Goal: Task Accomplishment & Management: Manage account settings

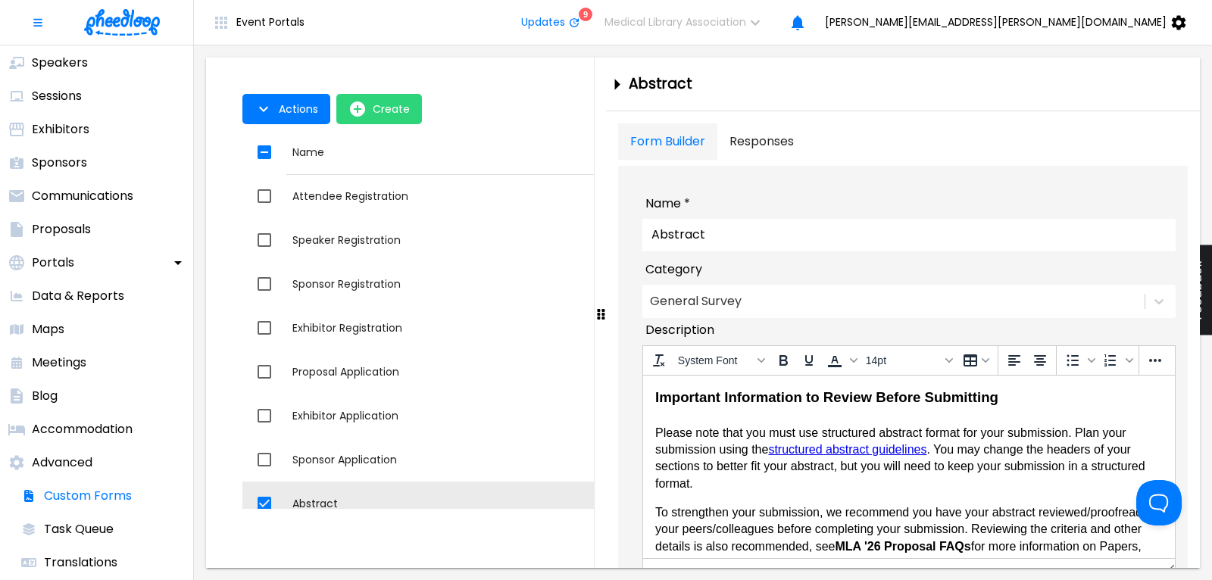
scroll to position [80, 0]
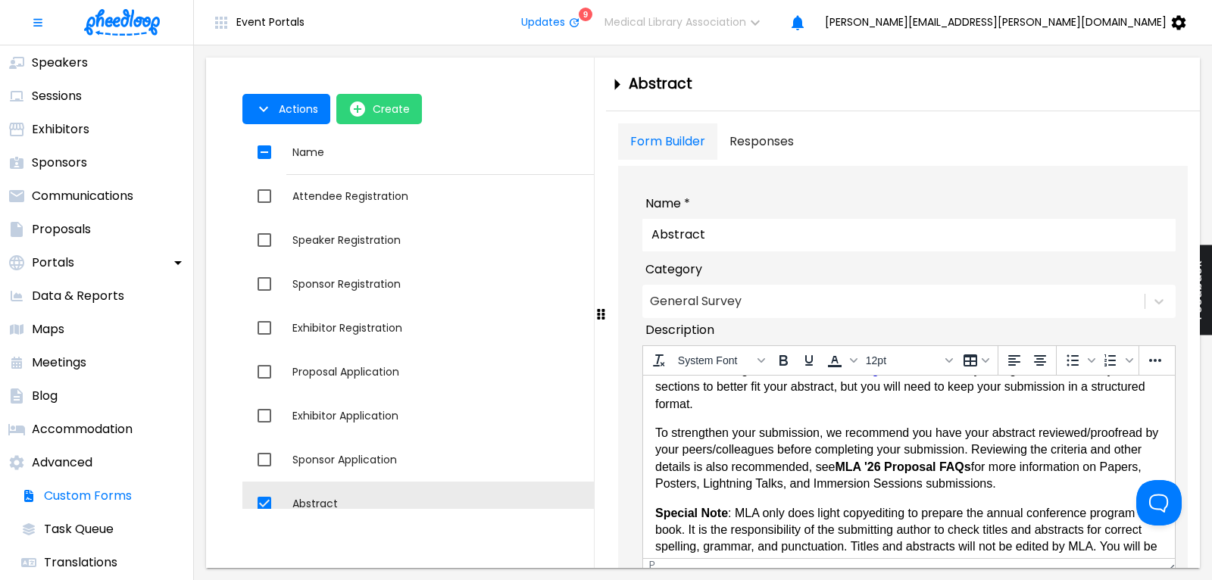
drag, startPoint x: 836, startPoint y: 466, endPoint x: 965, endPoint y: 470, distance: 128.8
click at [965, 470] on strong "MLA '26 Proposal FAQs" at bounding box center [902, 466] width 136 height 13
click at [999, 467] on p "To strengthen your submission, we recommend you have your abstract reviewed/pro…" at bounding box center [907, 458] width 507 height 68
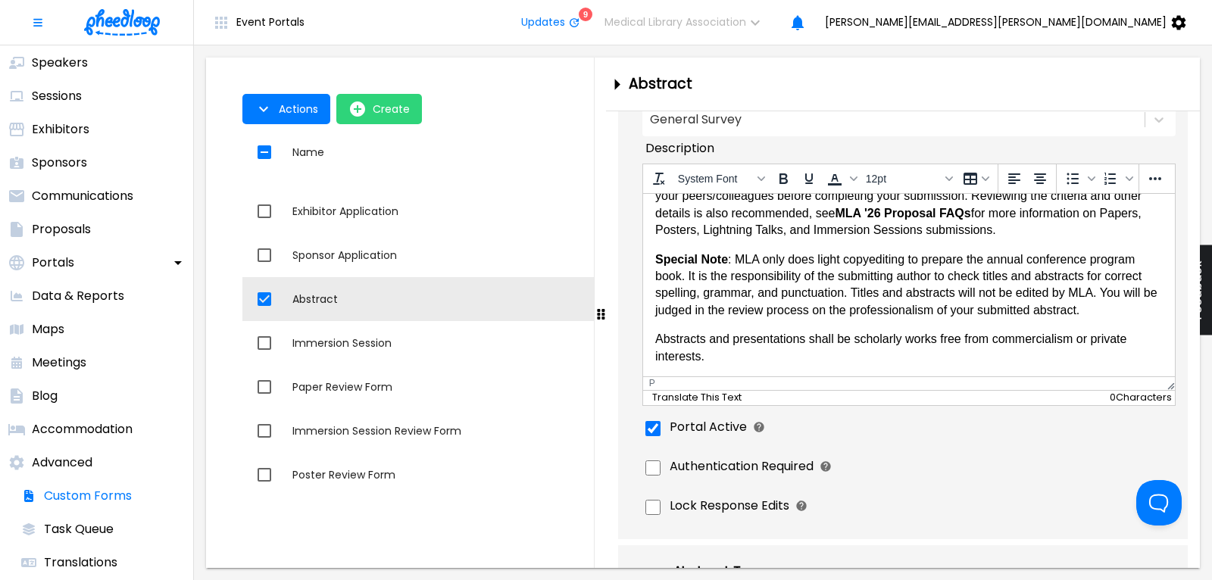
scroll to position [102, 0]
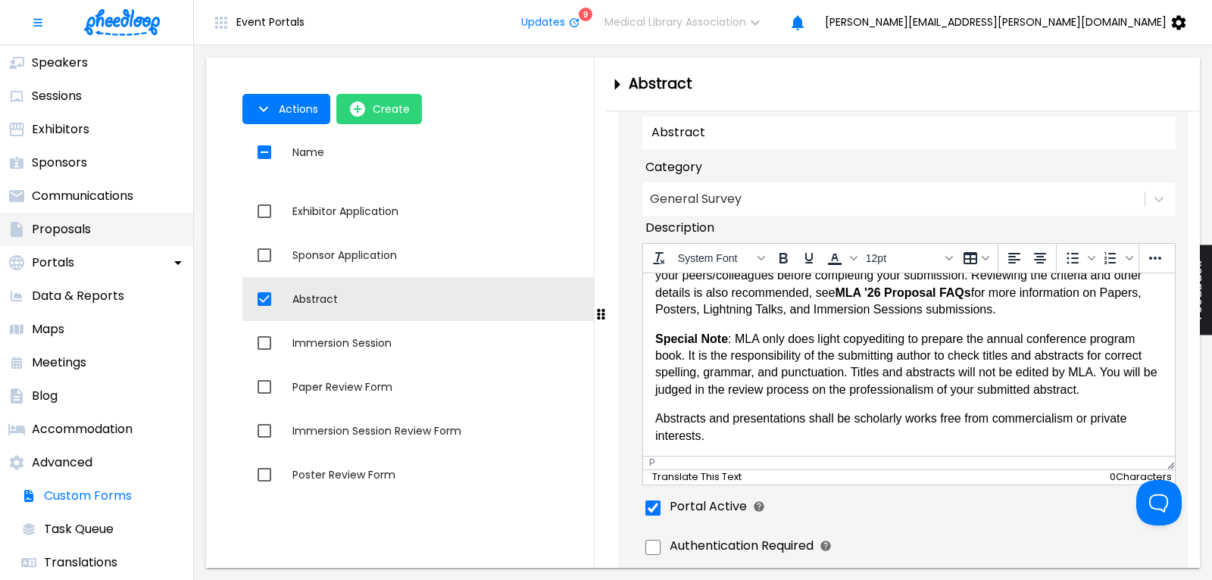
click at [77, 220] on li "Proposals" at bounding box center [96, 229] width 193 height 33
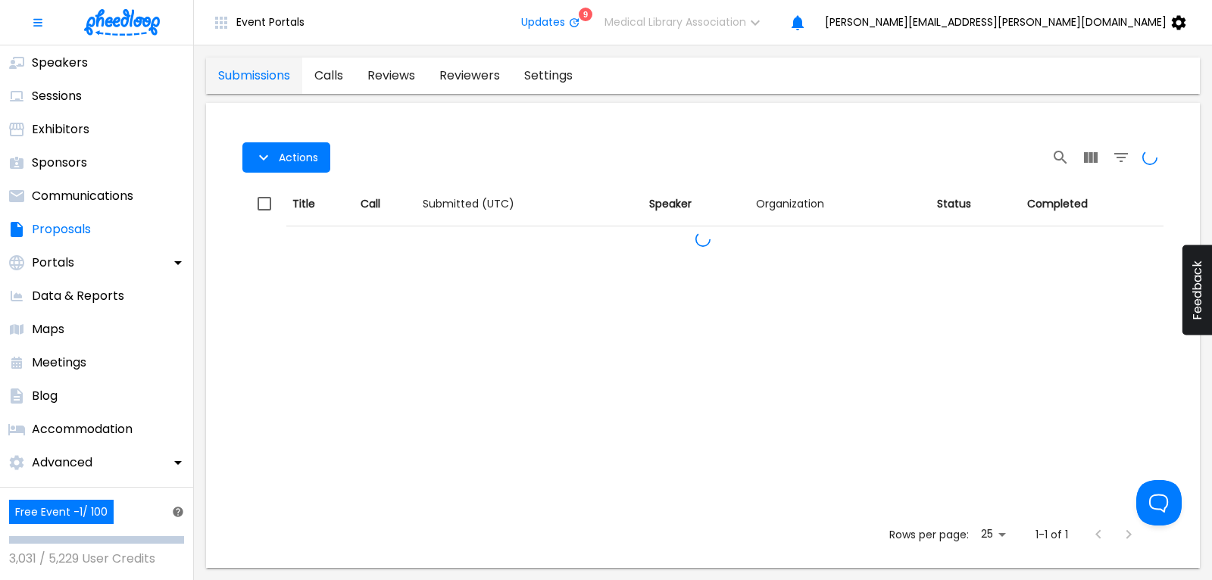
click at [340, 75] on link "calls" at bounding box center [328, 76] width 53 height 36
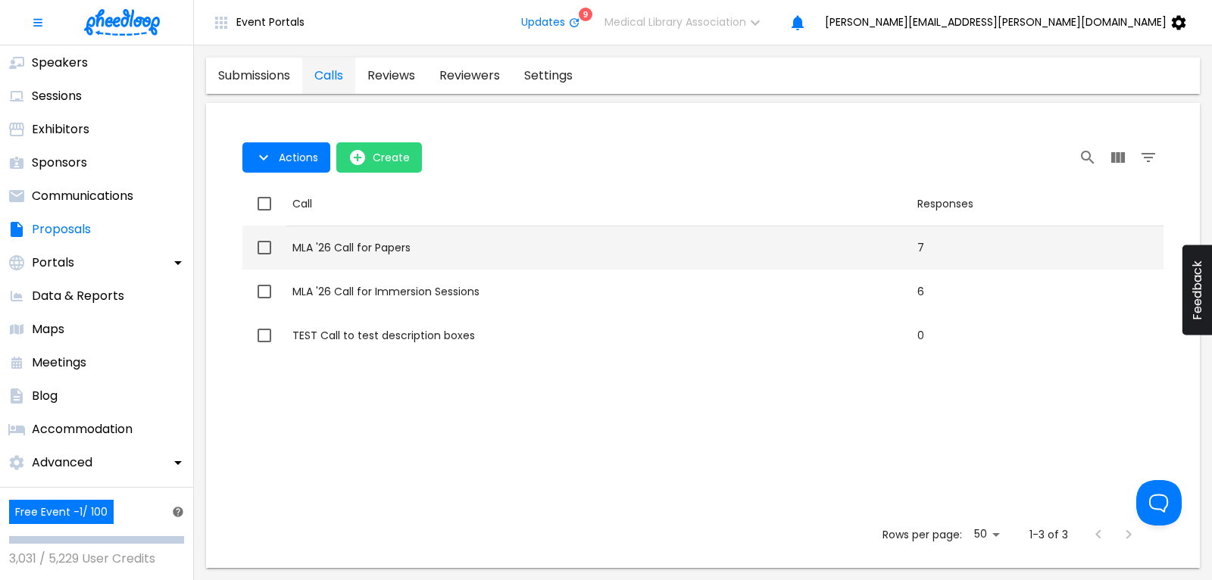
click at [391, 248] on div "MLA '26 Call for Papers" at bounding box center [598, 247] width 613 height 15
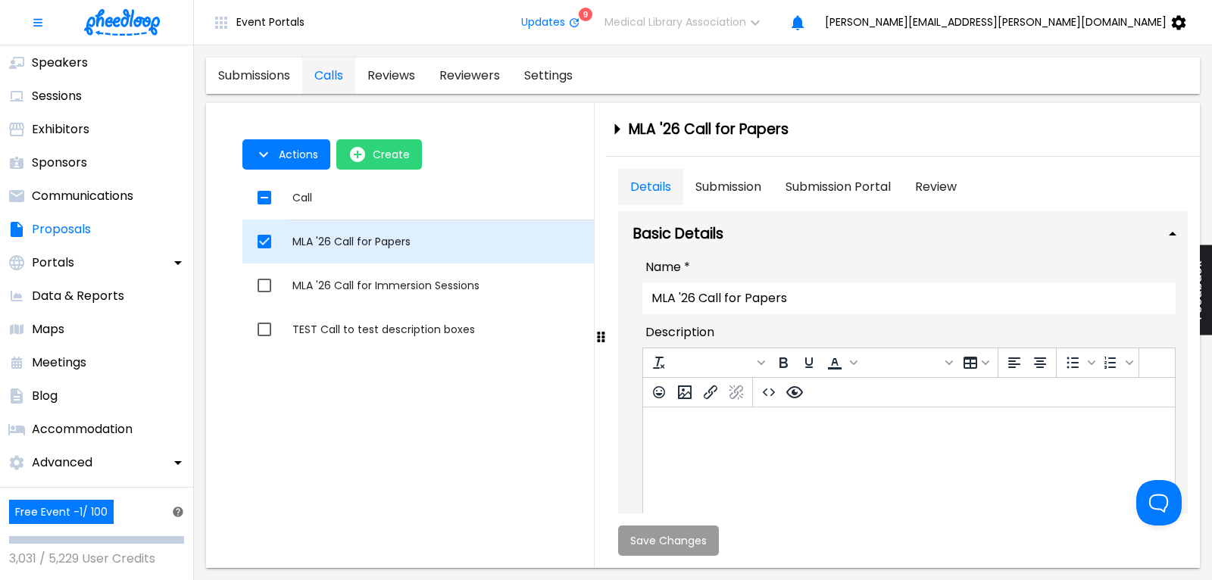
checkbox input "true"
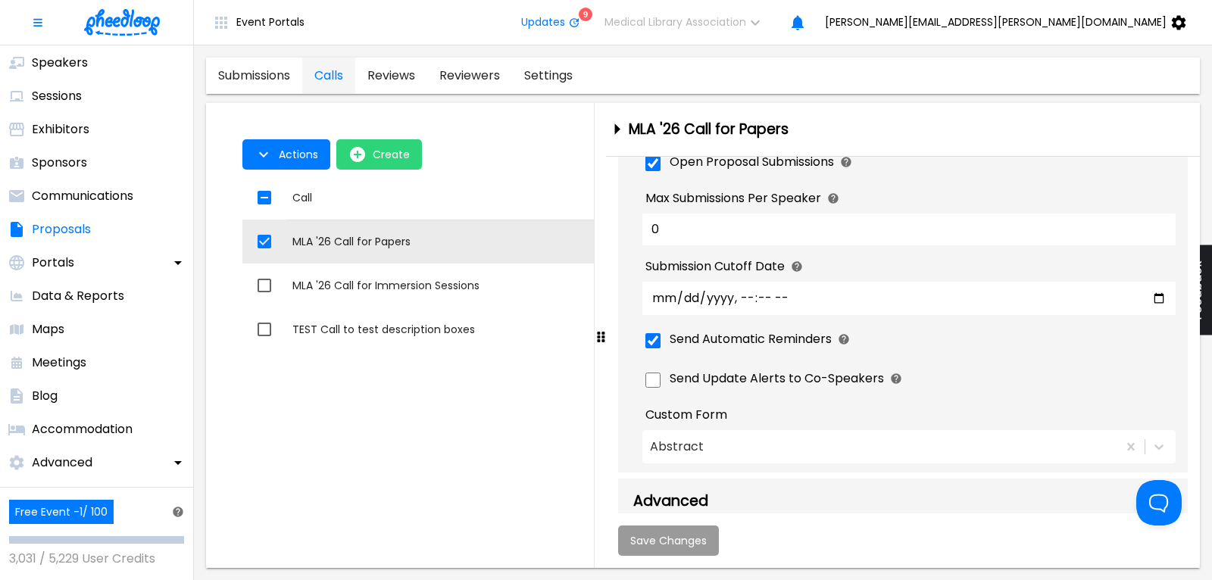
scroll to position [978, 0]
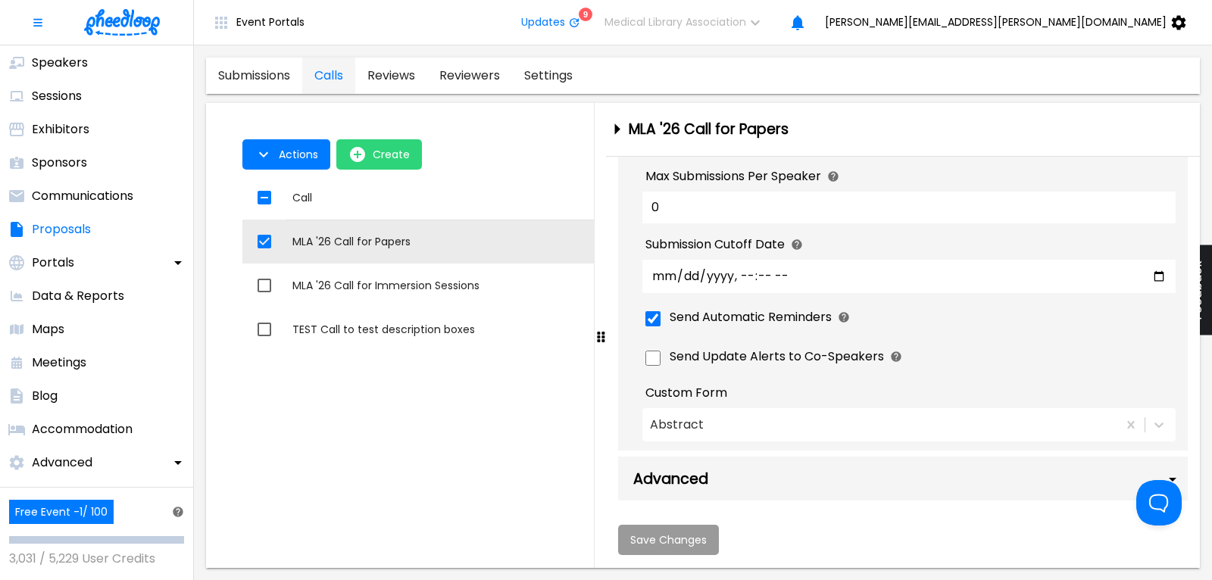
click at [904, 483] on div "Advanced" at bounding box center [903, 479] width 570 height 44
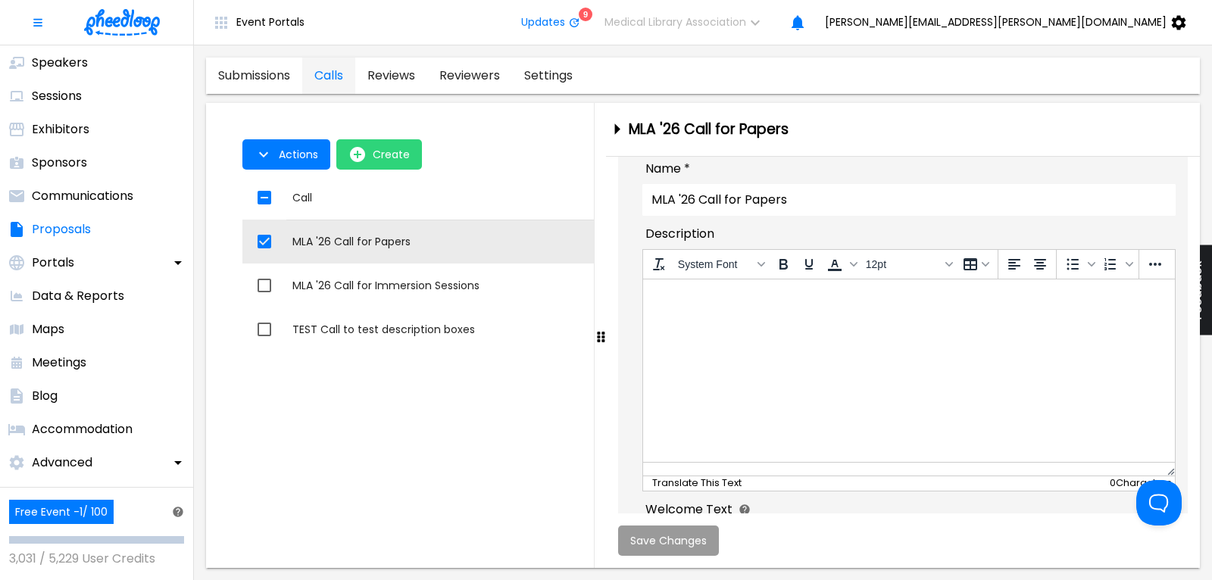
scroll to position [0, 0]
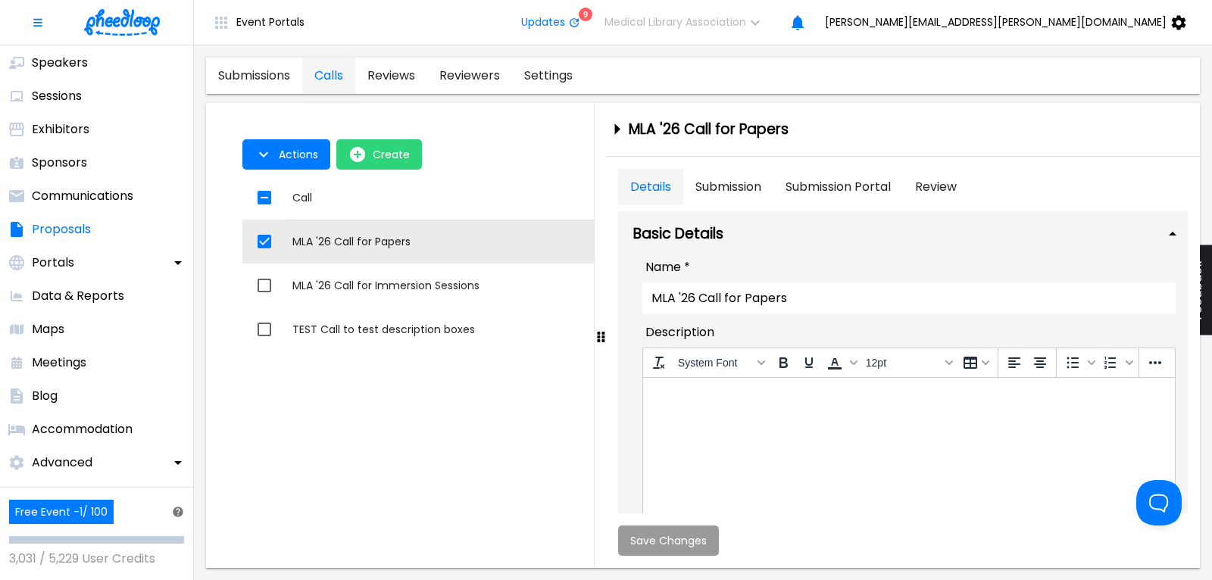
click at [726, 183] on button "Submission" at bounding box center [728, 187] width 90 height 36
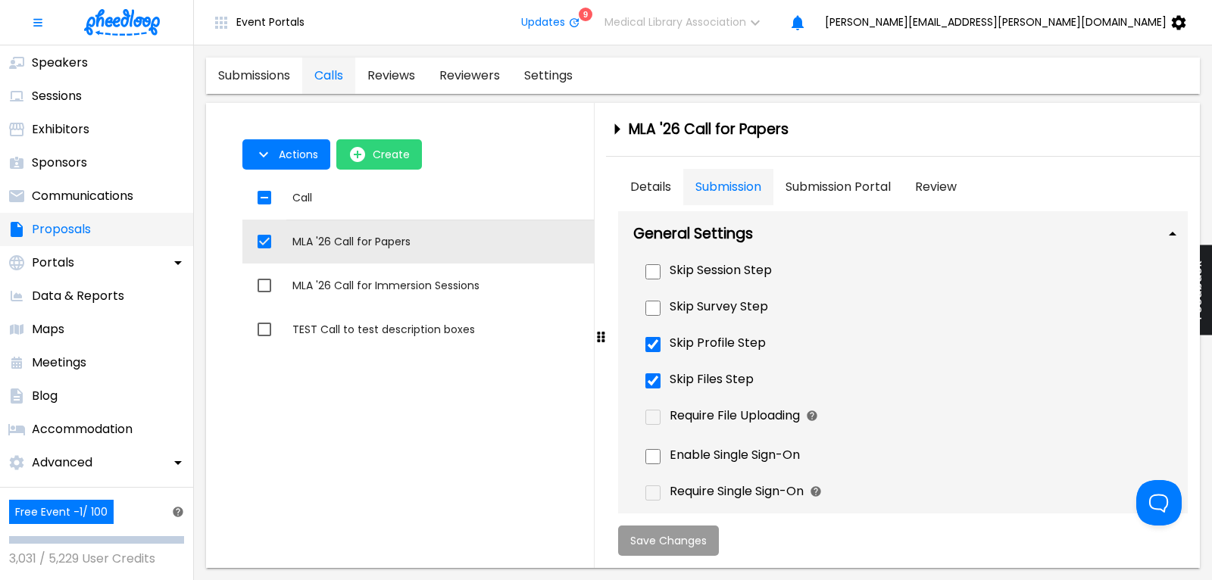
click at [58, 231] on p "Proposals" at bounding box center [61, 229] width 59 height 18
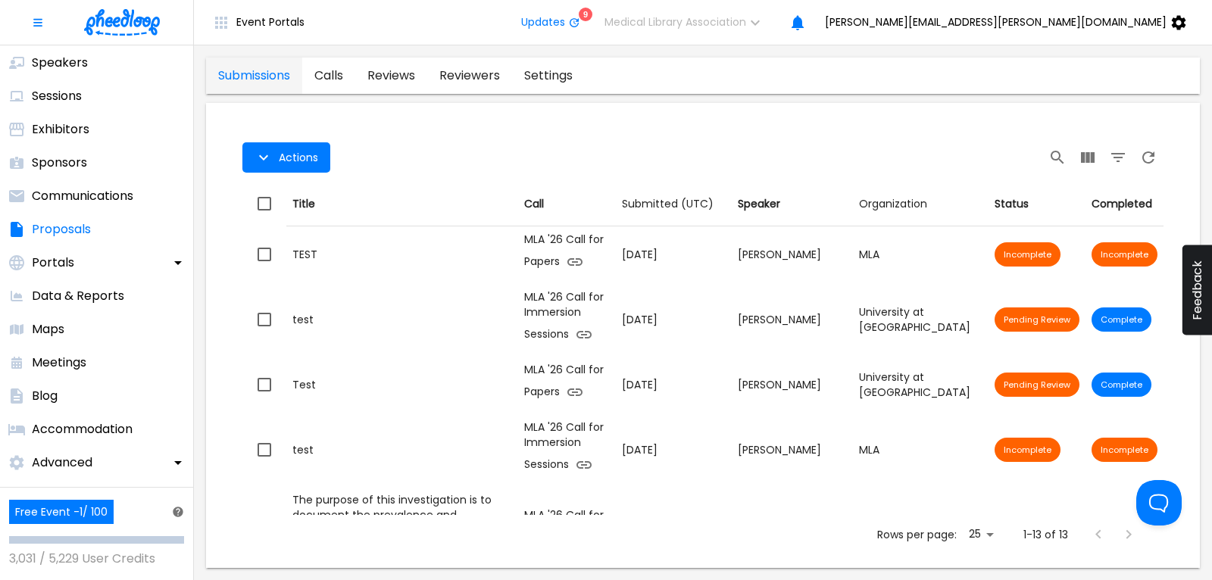
click at [335, 74] on link "calls" at bounding box center [328, 76] width 53 height 36
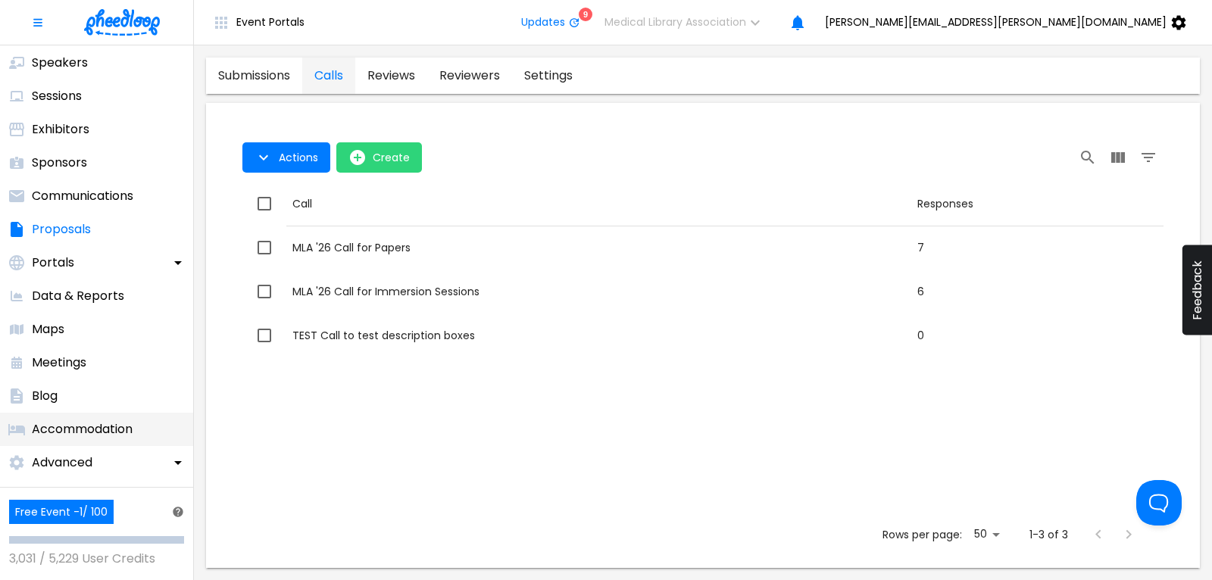
click at [95, 423] on p "Accommodation" at bounding box center [82, 429] width 101 height 18
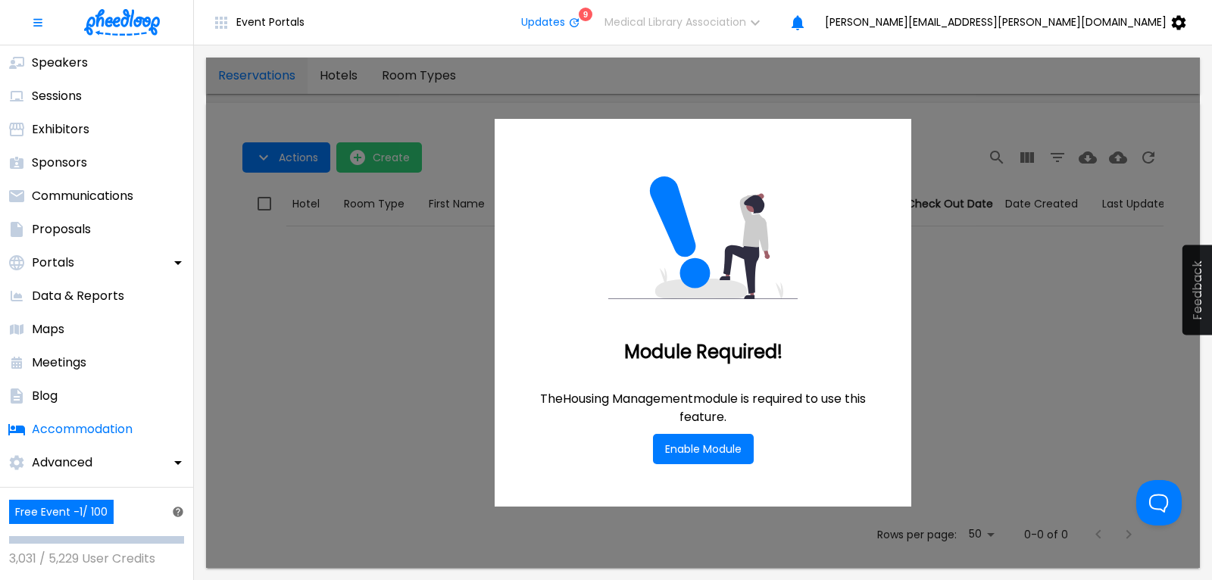
click at [381, 392] on div "Module Required! The Housing Management module is required to use this feature.…" at bounding box center [703, 313] width 994 height 510
click at [79, 453] on div "Advanced" at bounding box center [50, 462] width 100 height 33
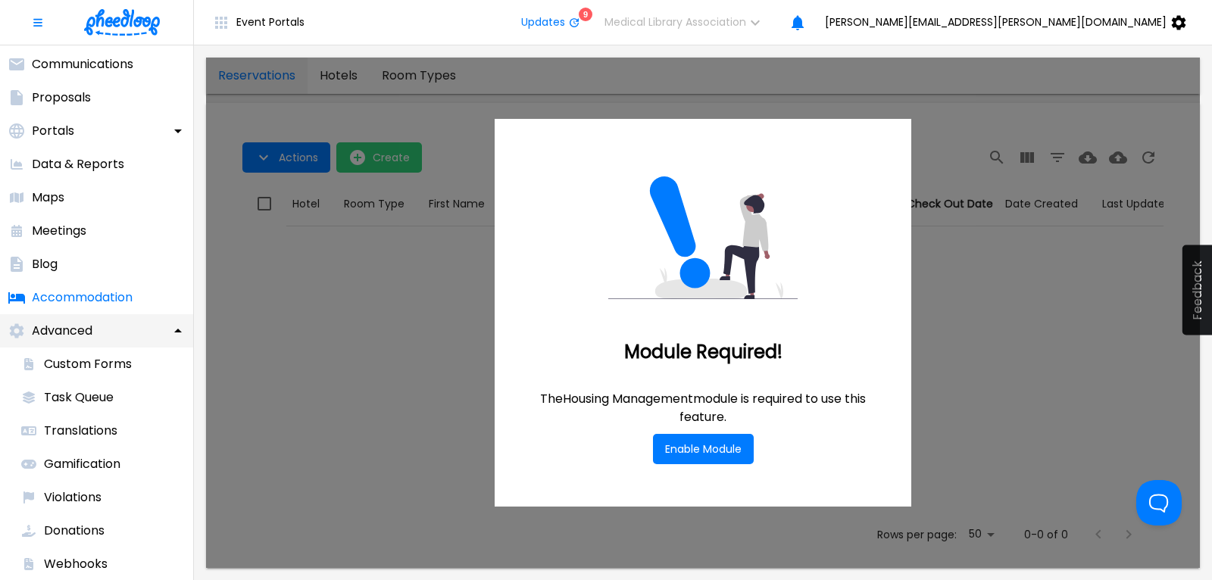
scroll to position [409, 0]
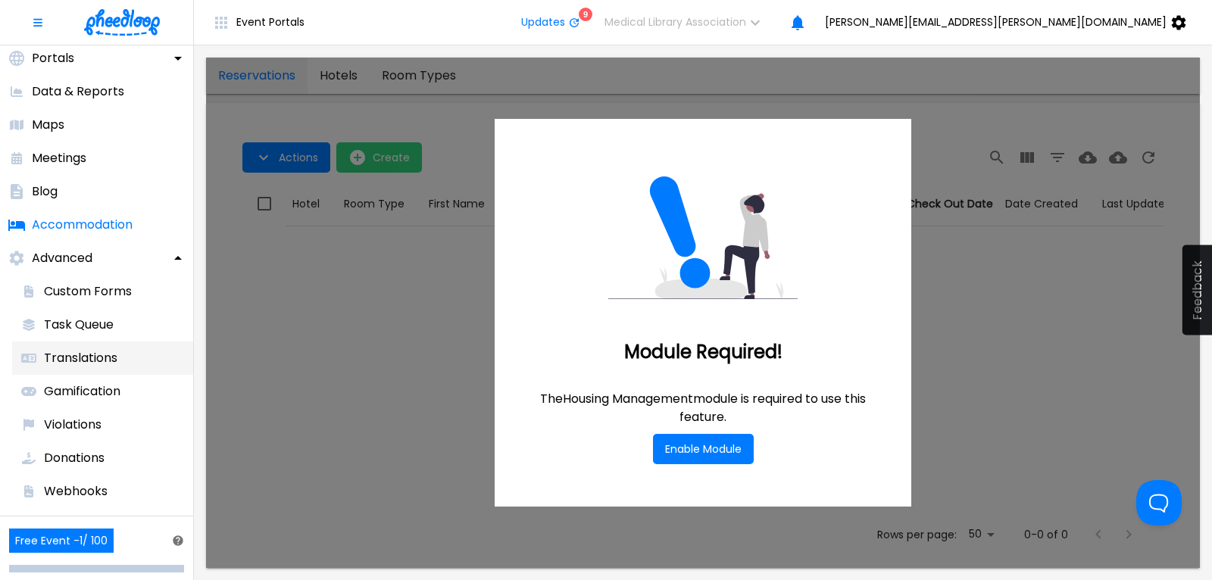
click at [84, 364] on p "Translations" at bounding box center [80, 358] width 73 height 18
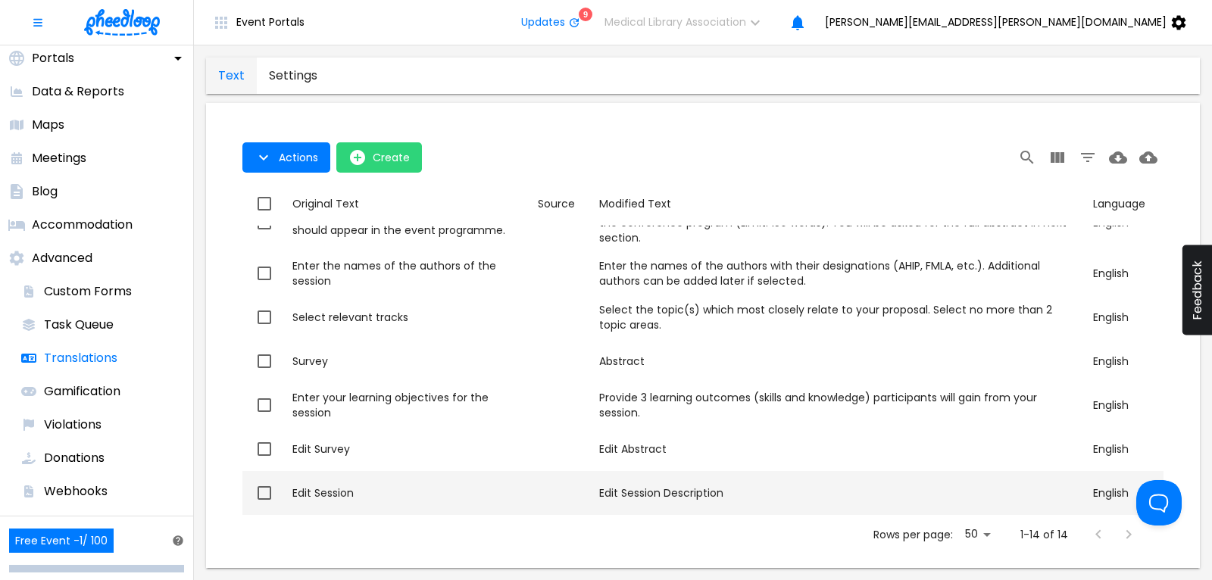
scroll to position [237, 0]
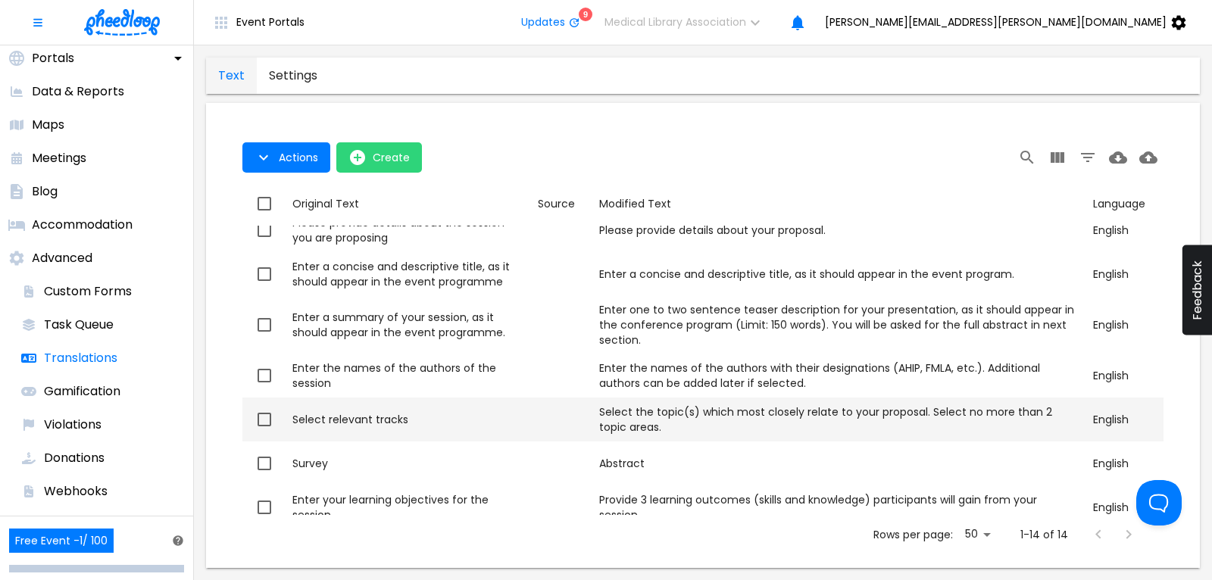
click at [376, 419] on div "Select relevant tracks" at bounding box center [408, 419] width 233 height 15
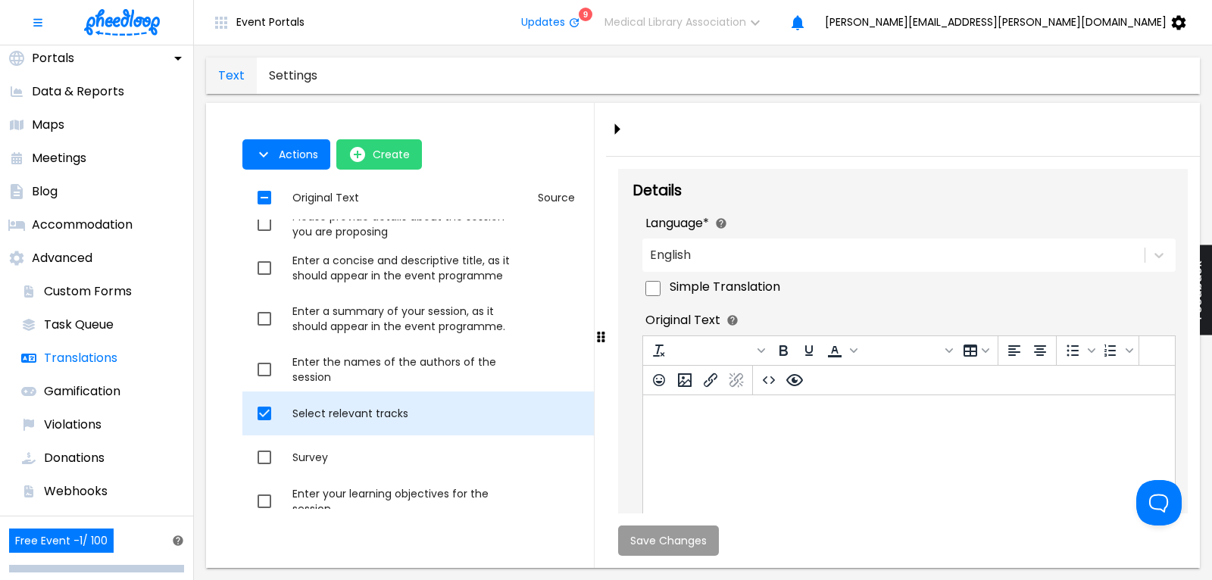
checkbox input "true"
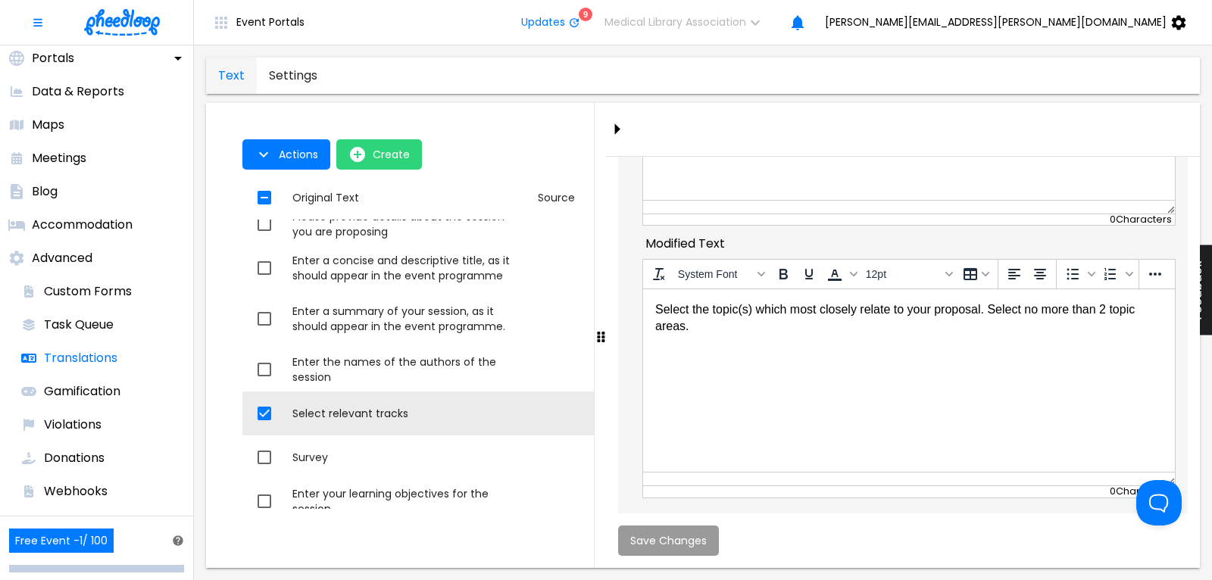
scroll to position [364, 0]
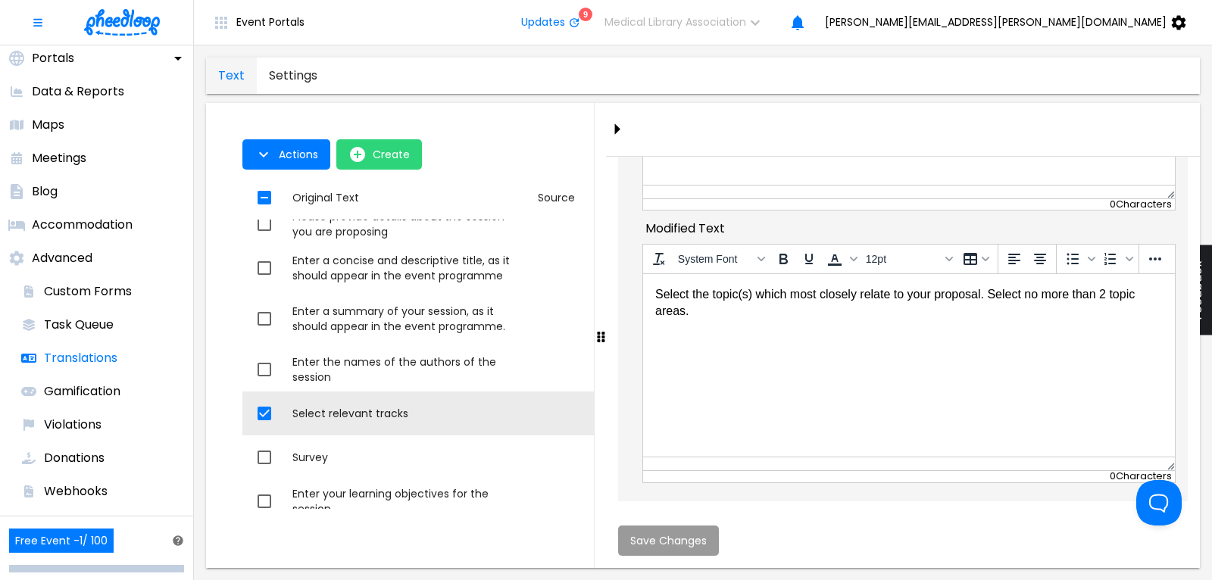
click at [754, 294] on body "Select the topic(s) which most closely relate to your proposal. Select no more …" at bounding box center [907, 303] width 507 height 34
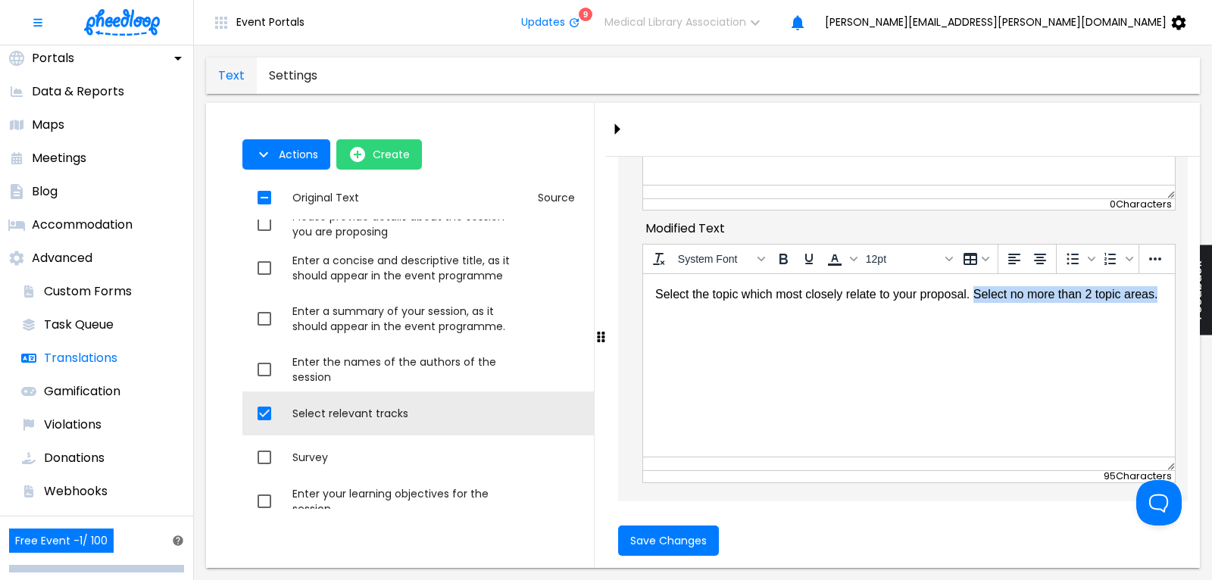
drag, startPoint x: 1160, startPoint y: 297, endPoint x: 972, endPoint y: 296, distance: 187.8
click at [972, 296] on body "Select the topic which most closely relate to your proposal. Select no more tha…" at bounding box center [907, 294] width 507 height 17
click at [741, 296] on body "Select the topic which most closely relate to your proposal." at bounding box center [907, 294] width 507 height 17
click at [899, 295] on body "Select the topic area which most closely relate to your proposal." at bounding box center [907, 294] width 507 height 17
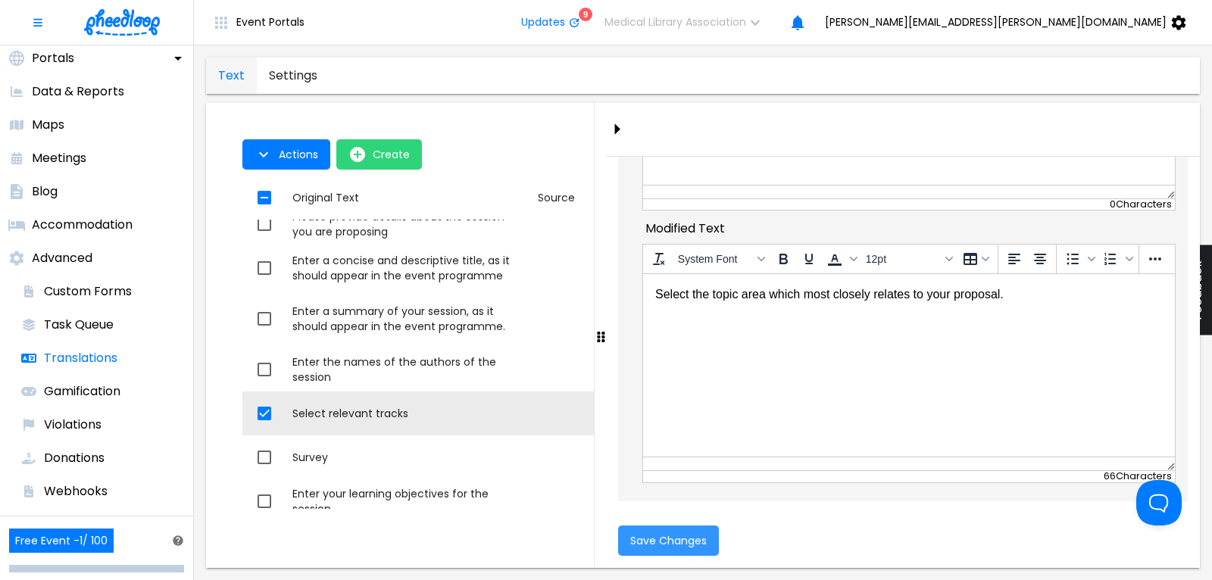
click at [687, 542] on span "Save Changes" at bounding box center [668, 541] width 76 height 12
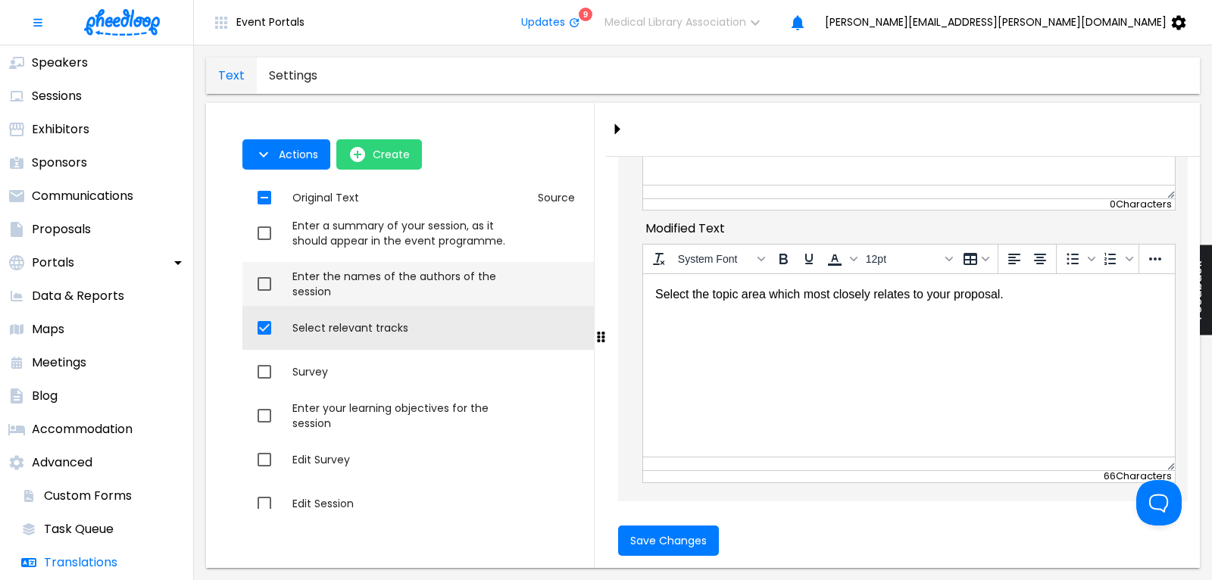
scroll to position [339, 0]
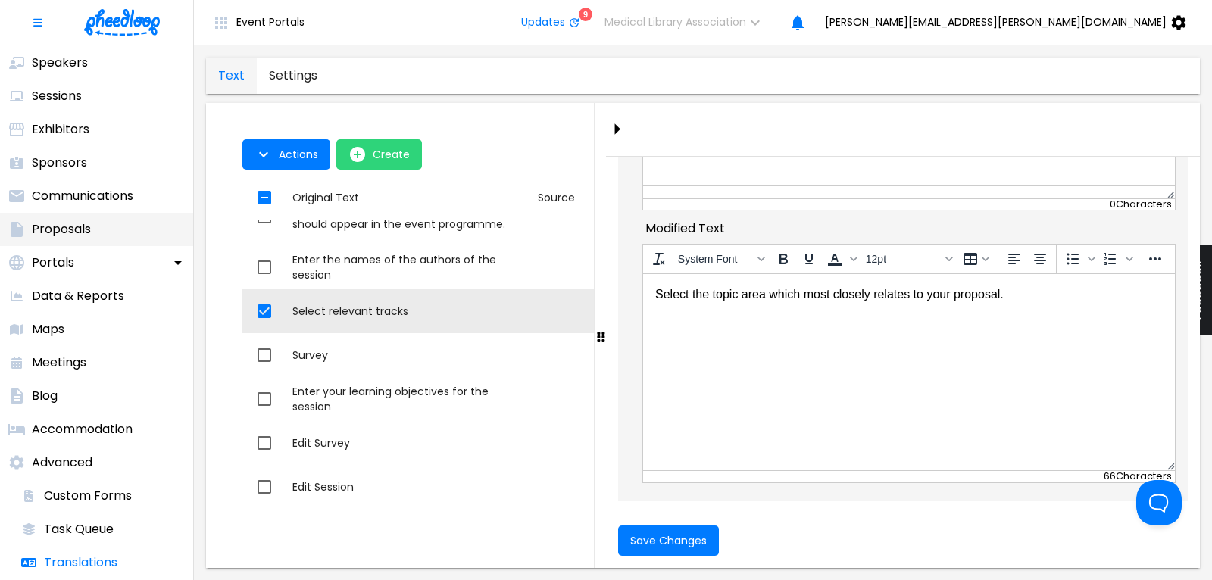
click at [62, 226] on p "Proposals" at bounding box center [61, 229] width 59 height 18
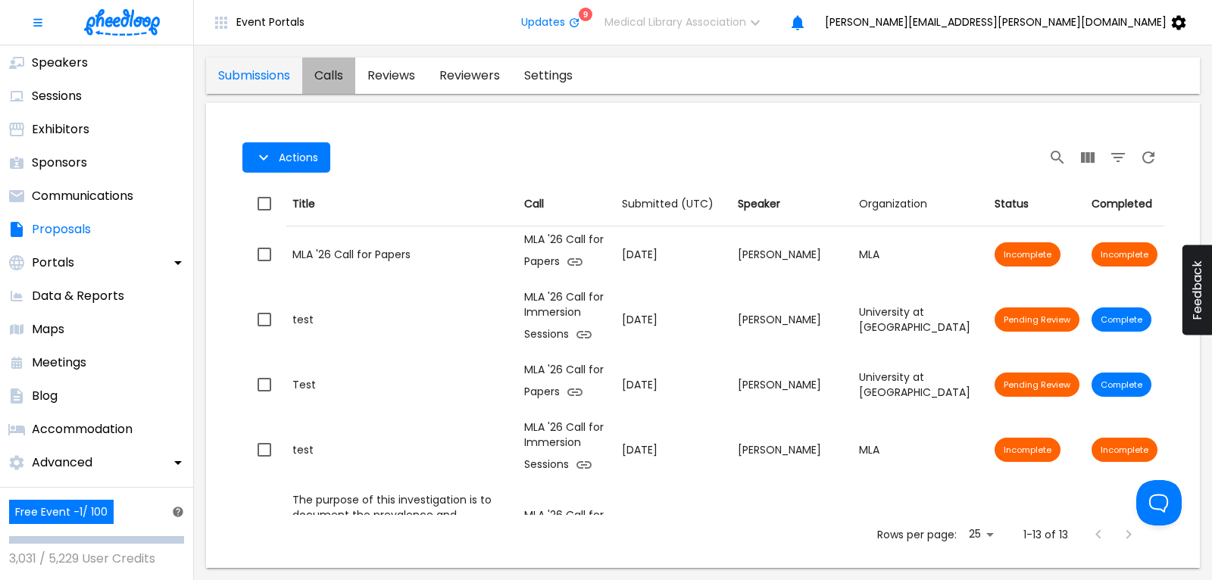
click at [330, 73] on link "calls" at bounding box center [328, 76] width 53 height 36
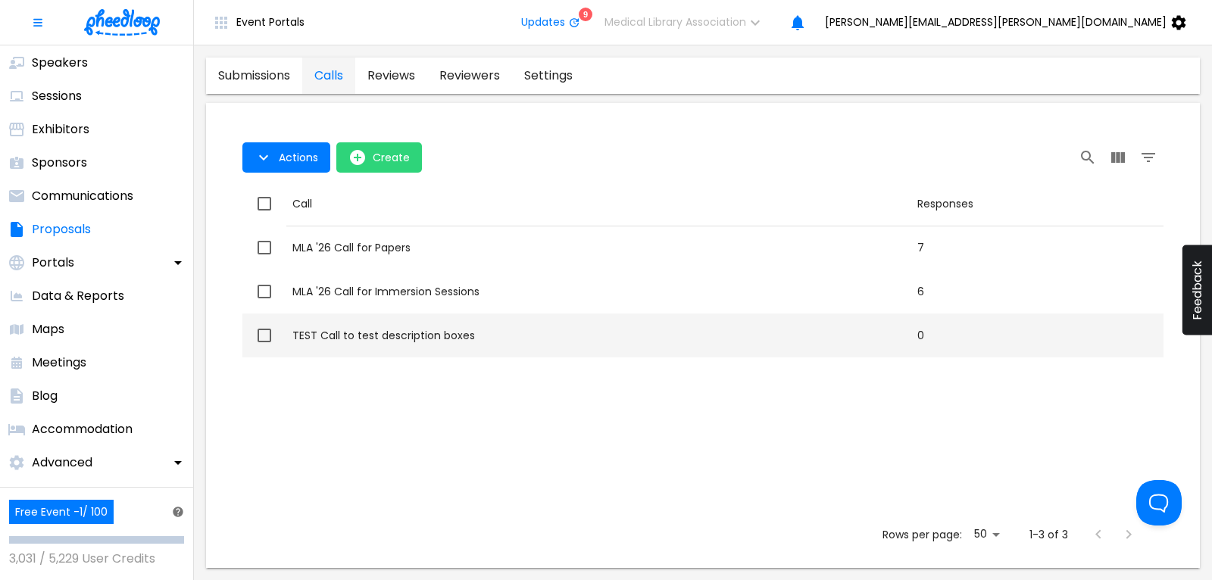
click at [441, 342] on div "TEST Call to test description boxes" at bounding box center [598, 335] width 613 height 15
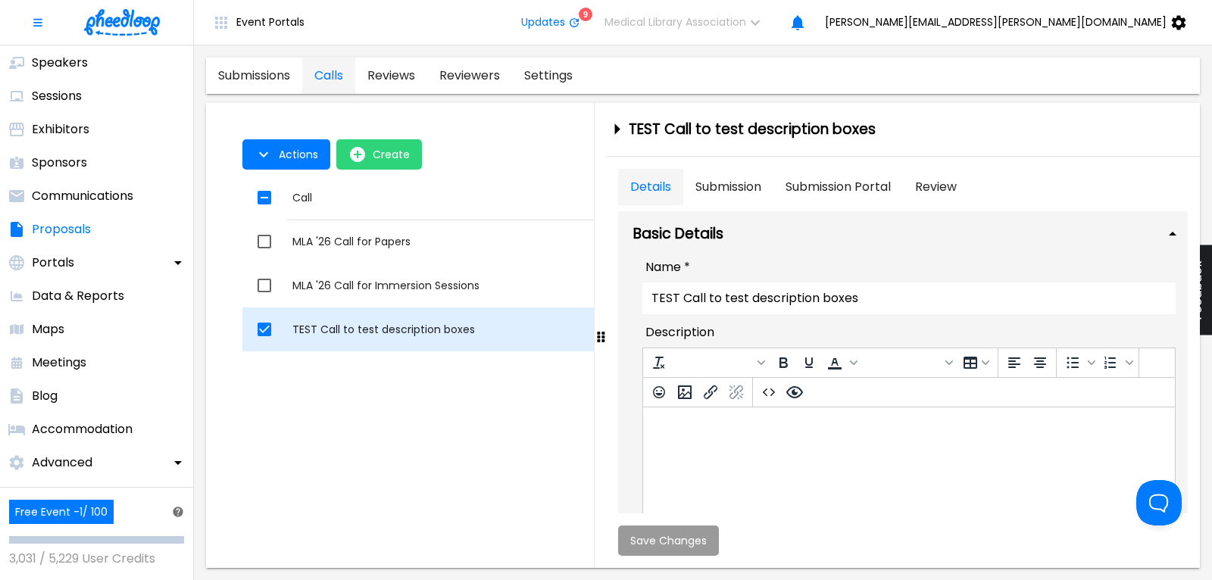
checkbox input "true"
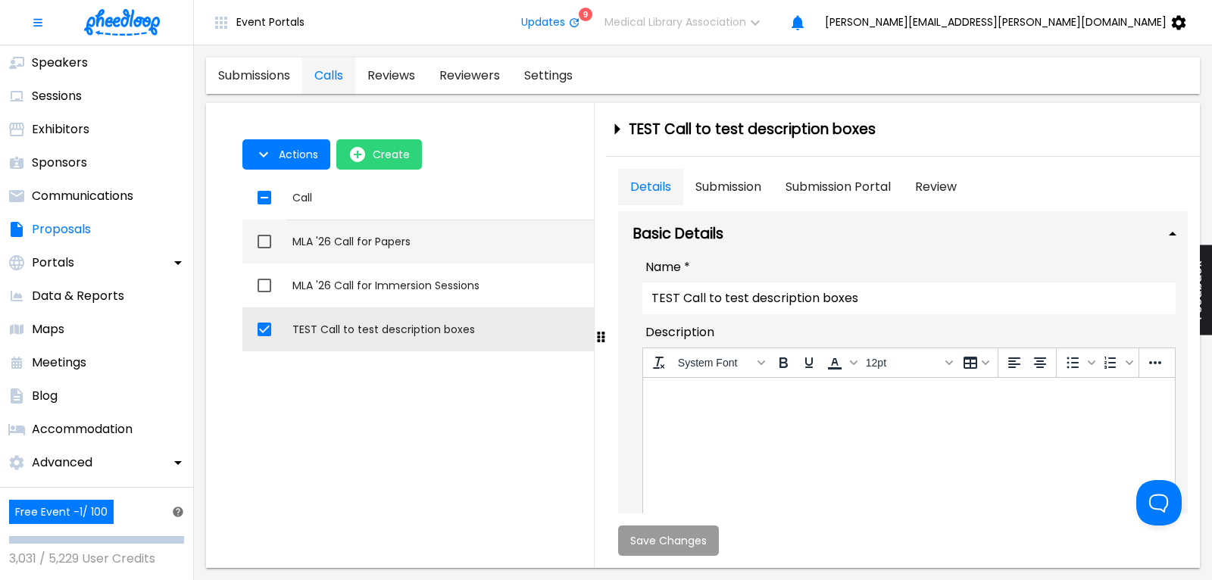
click at [379, 236] on div "MLA '26 Call for Papers" at bounding box center [598, 241] width 613 height 15
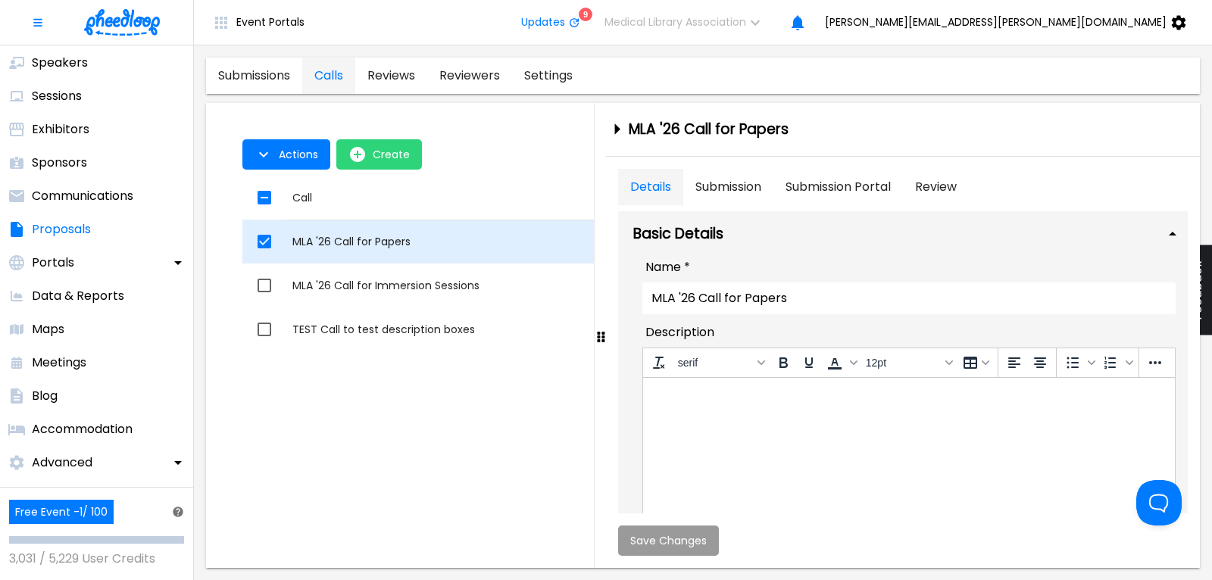
checkbox input "true"
checkbox input "false"
click at [379, 236] on div "MLA '26 Call for Papers" at bounding box center [598, 241] width 613 height 15
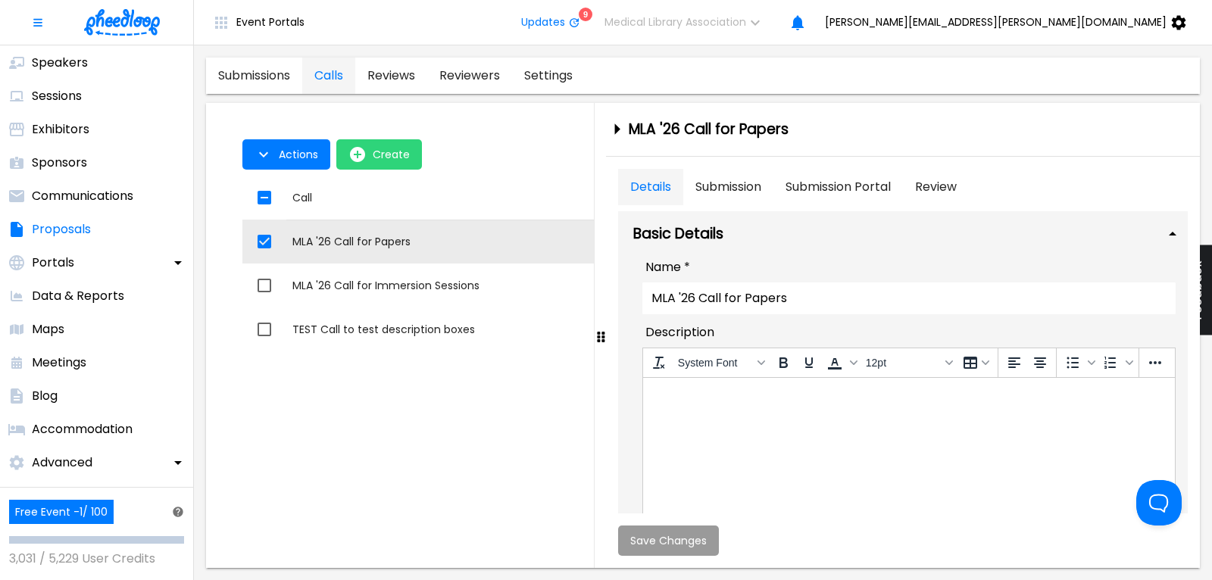
click at [721, 180] on button "Submission" at bounding box center [728, 187] width 90 height 36
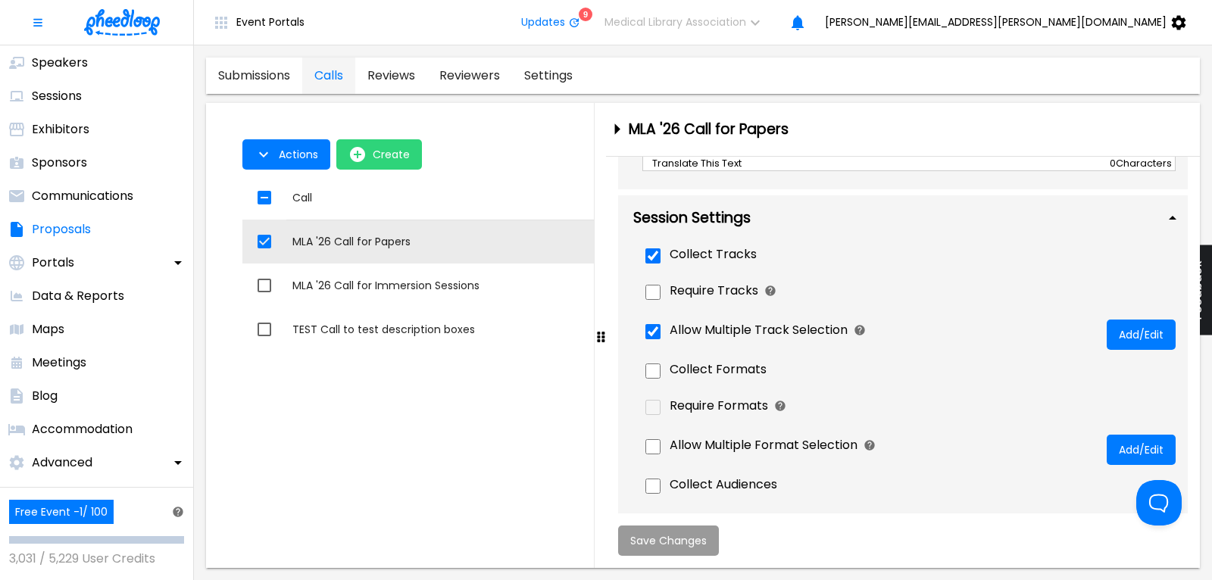
click at [657, 328] on input "Allow Multiple Track Selection" at bounding box center [652, 331] width 15 height 15
checkbox input "false"
click at [665, 542] on span "Save Changes" at bounding box center [668, 541] width 76 height 12
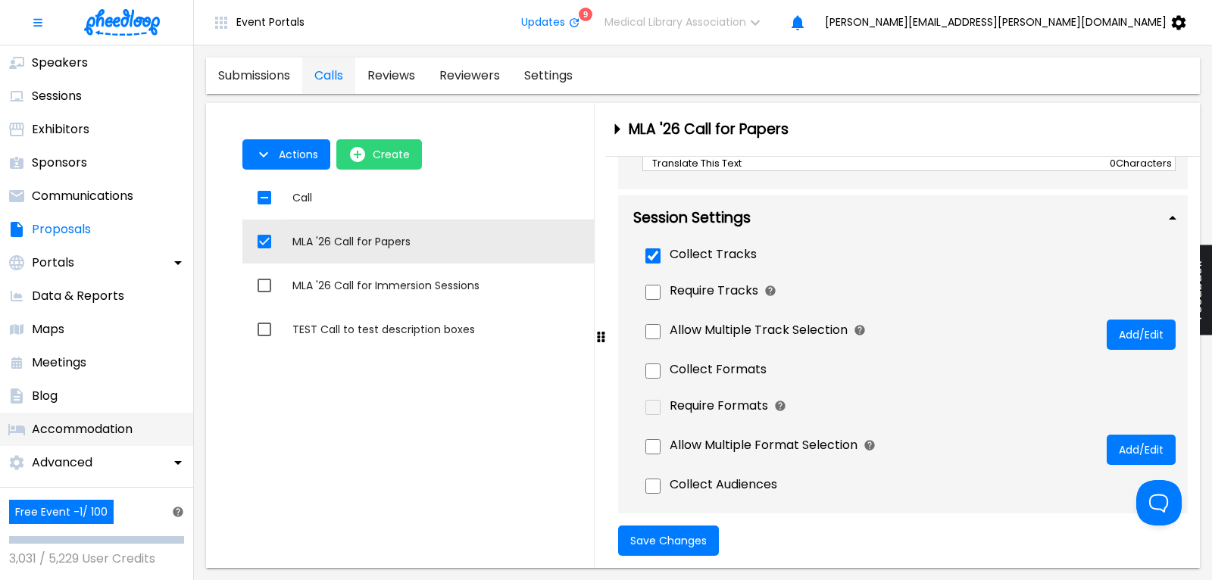
click at [90, 429] on p "Accommodation" at bounding box center [82, 429] width 101 height 18
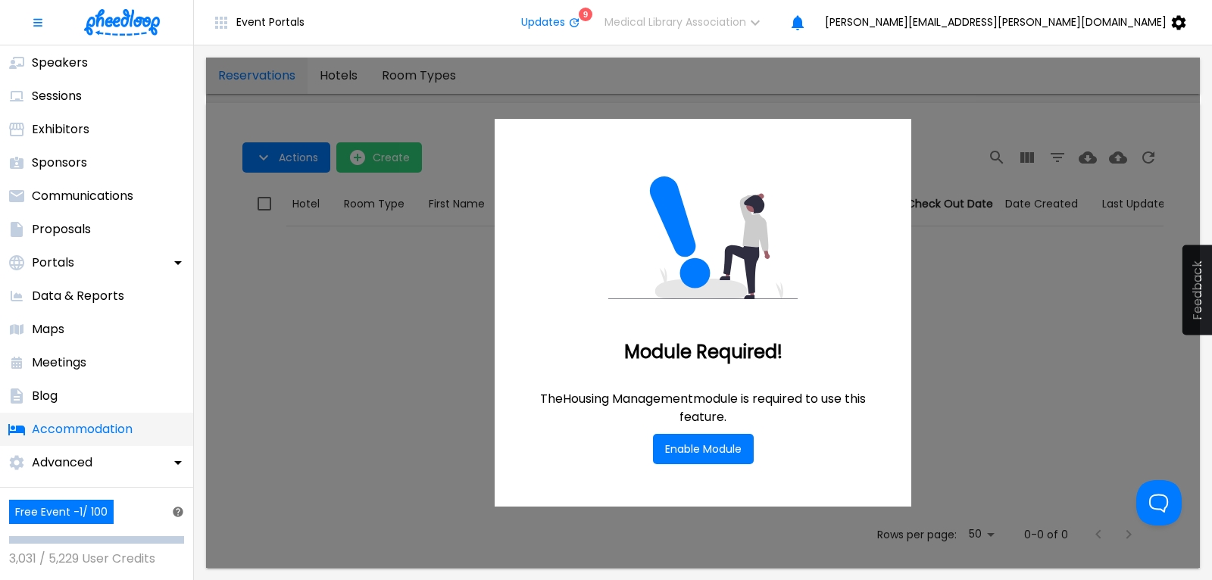
click at [110, 425] on p "Accommodation" at bounding box center [82, 429] width 101 height 18
click at [72, 460] on p "Advanced" at bounding box center [62, 463] width 61 height 18
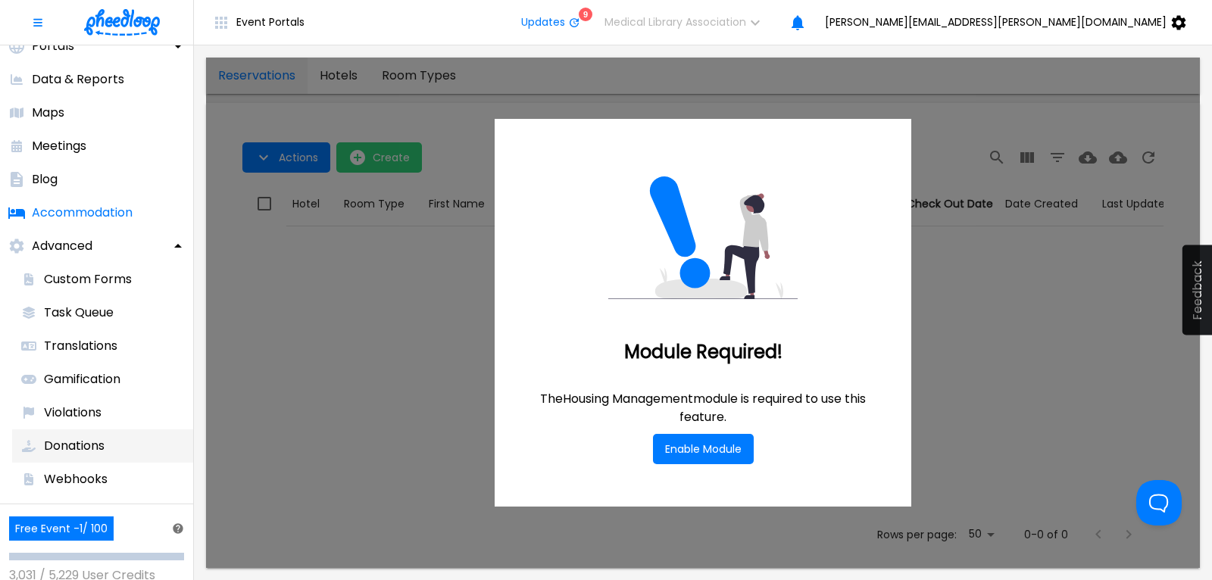
scroll to position [438, 0]
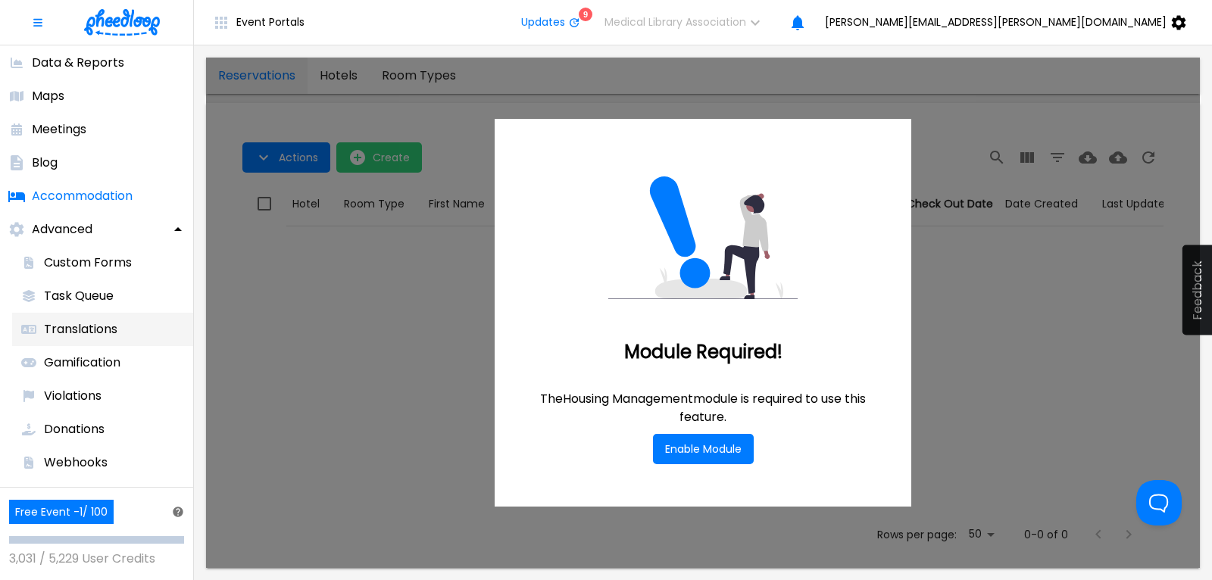
click at [80, 320] on li "Translations" at bounding box center [102, 329] width 181 height 33
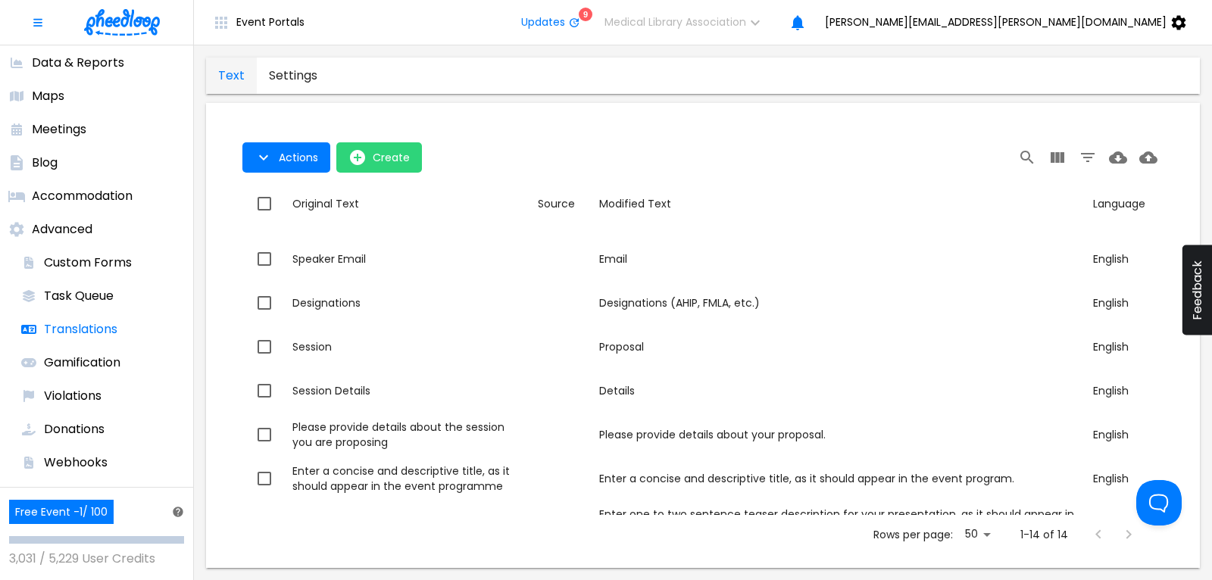
scroll to position [339, 0]
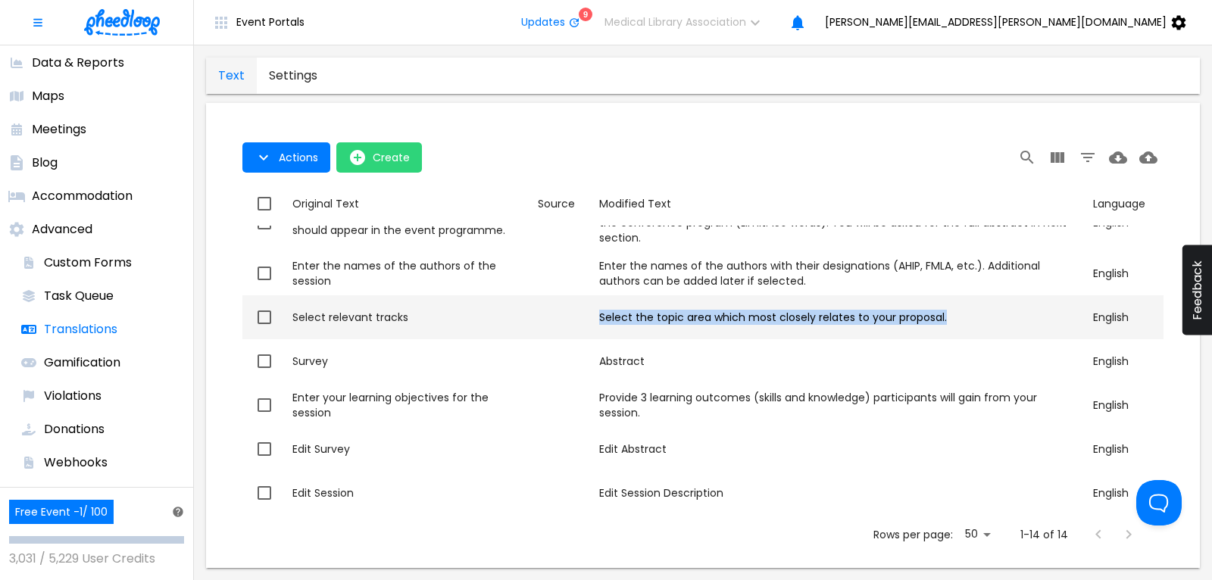
drag, startPoint x: 601, startPoint y: 313, endPoint x: 947, endPoint y: 319, distance: 346.2
click at [947, 319] on div "Select the topic area which most closely relates to your proposal." at bounding box center [840, 317] width 482 height 15
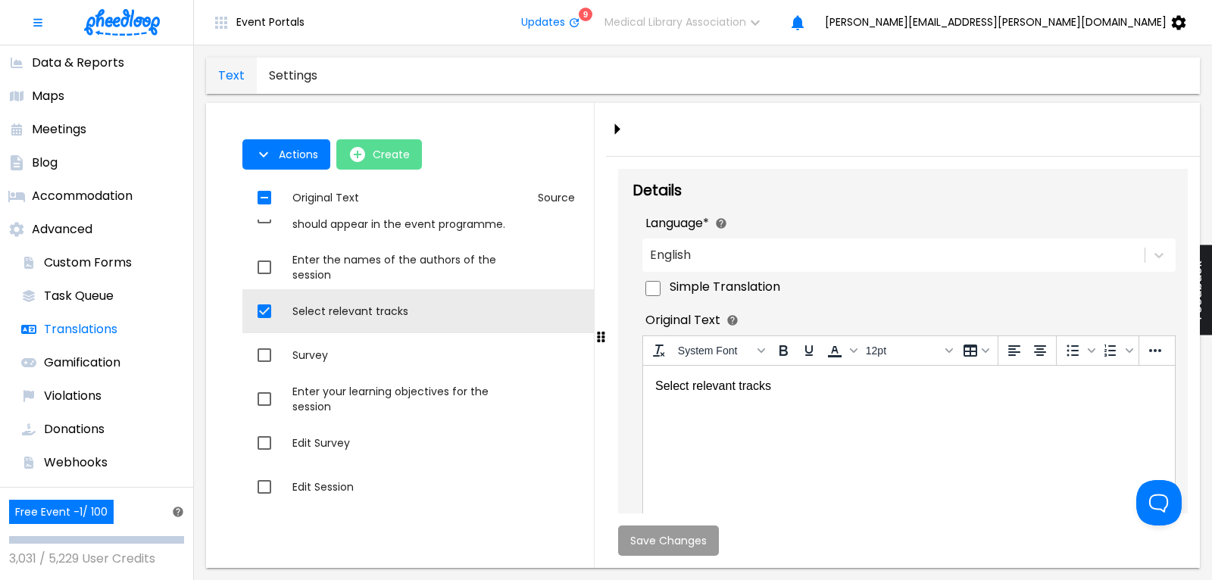
click at [362, 156] on icon "open-Create" at bounding box center [357, 154] width 15 height 15
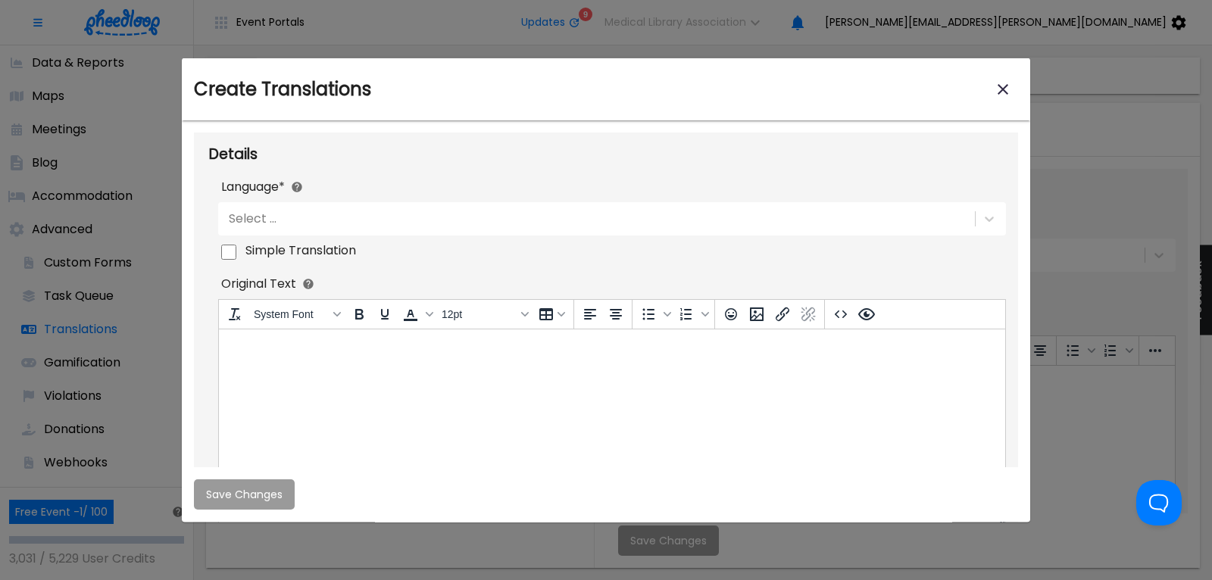
click at [291, 224] on div "Select ..." at bounding box center [595, 218] width 754 height 26
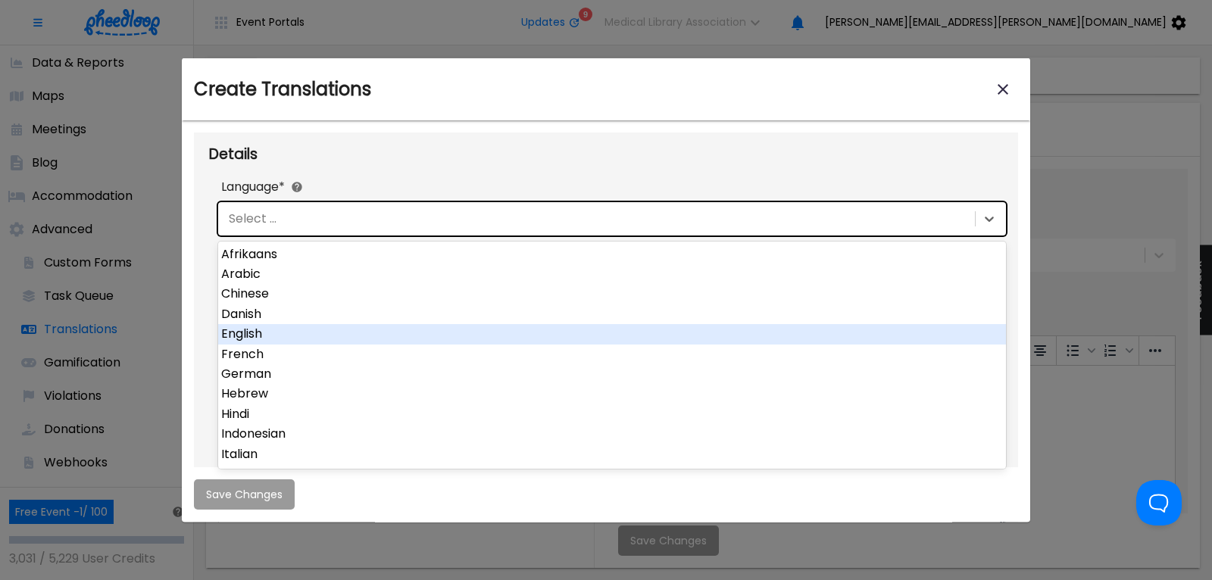
click at [287, 335] on div "English" at bounding box center [612, 334] width 788 height 20
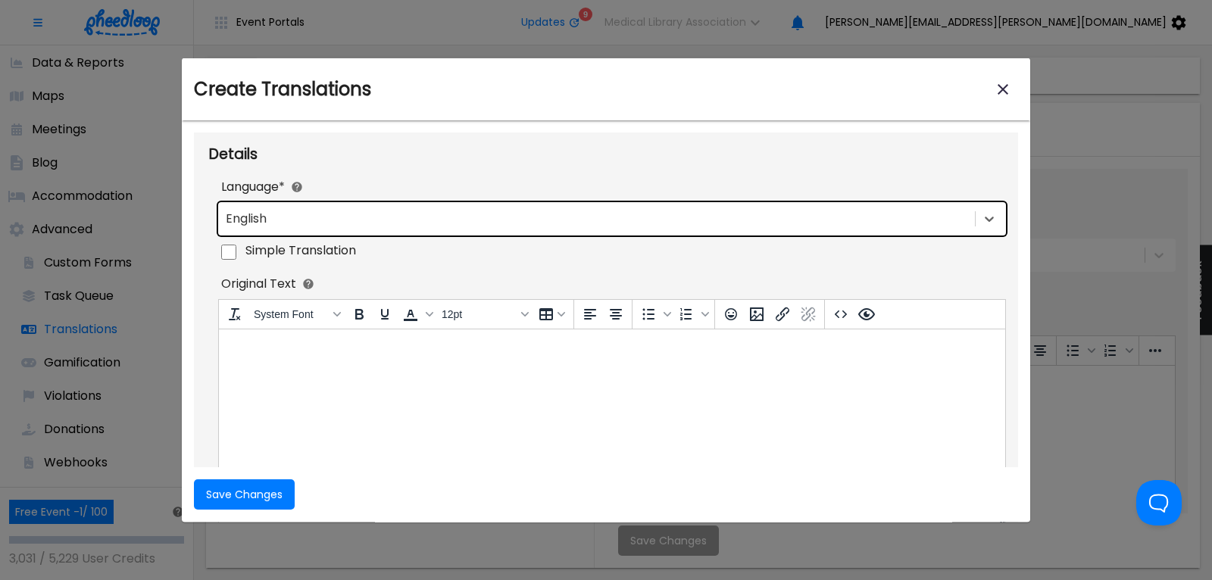
scroll to position [307, 0]
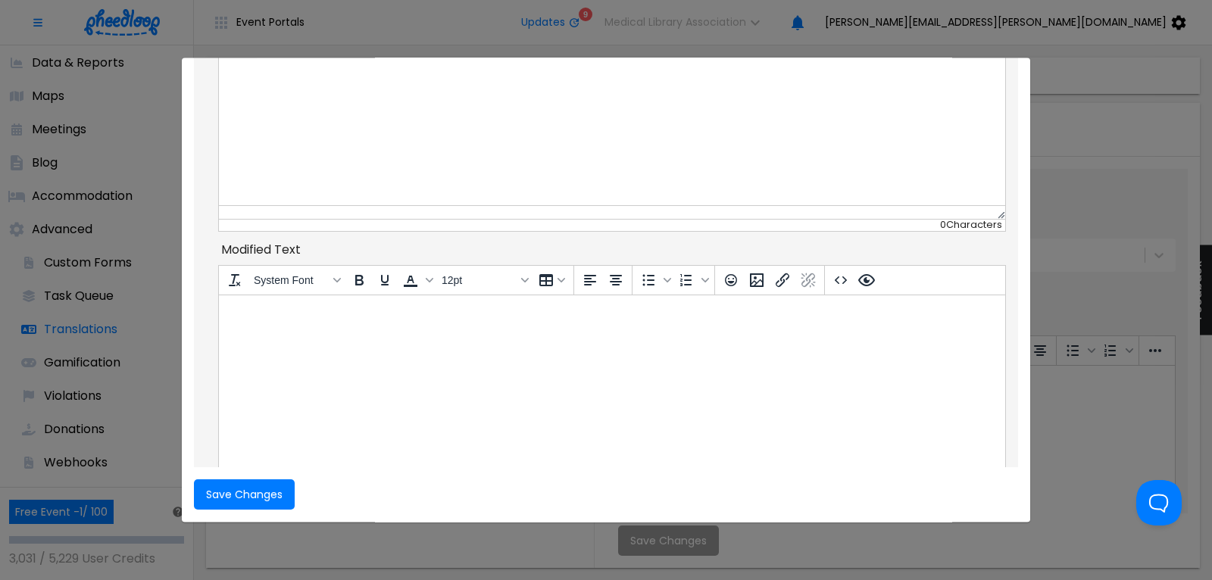
click at [267, 336] on html at bounding box center [612, 315] width 786 height 41
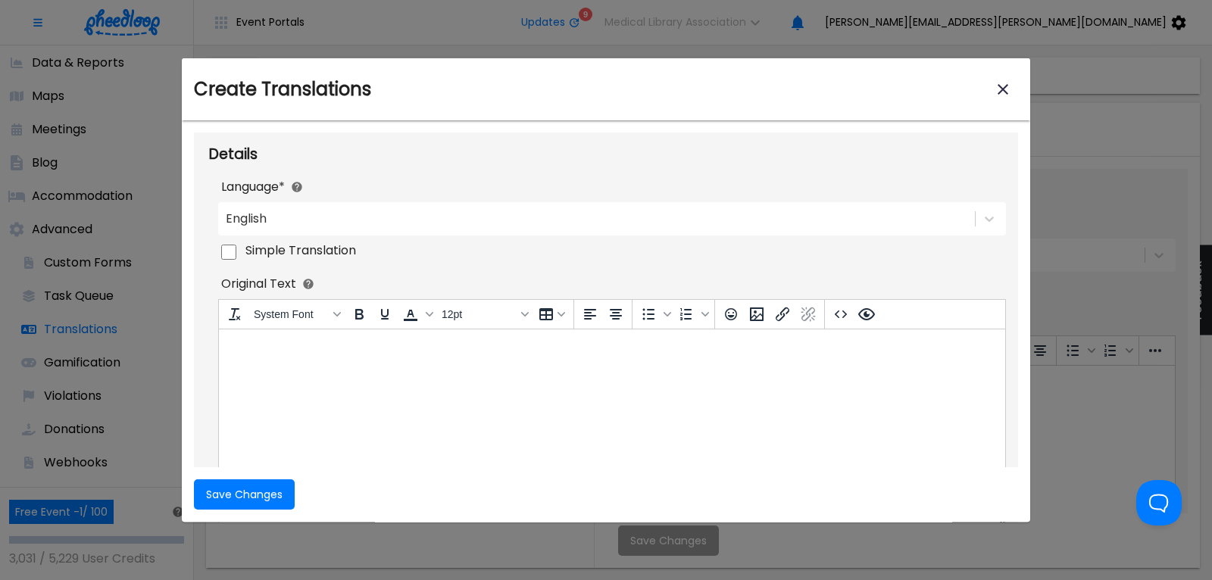
click at [269, 354] on body at bounding box center [612, 349] width 762 height 17
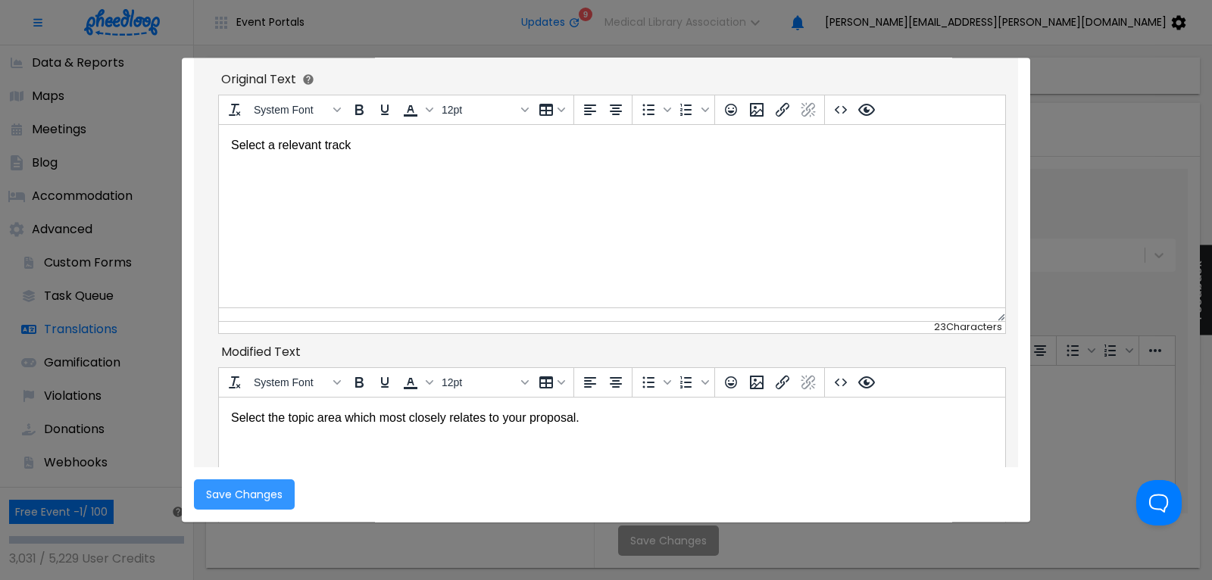
click at [245, 500] on span "Save Changes" at bounding box center [244, 495] width 76 height 12
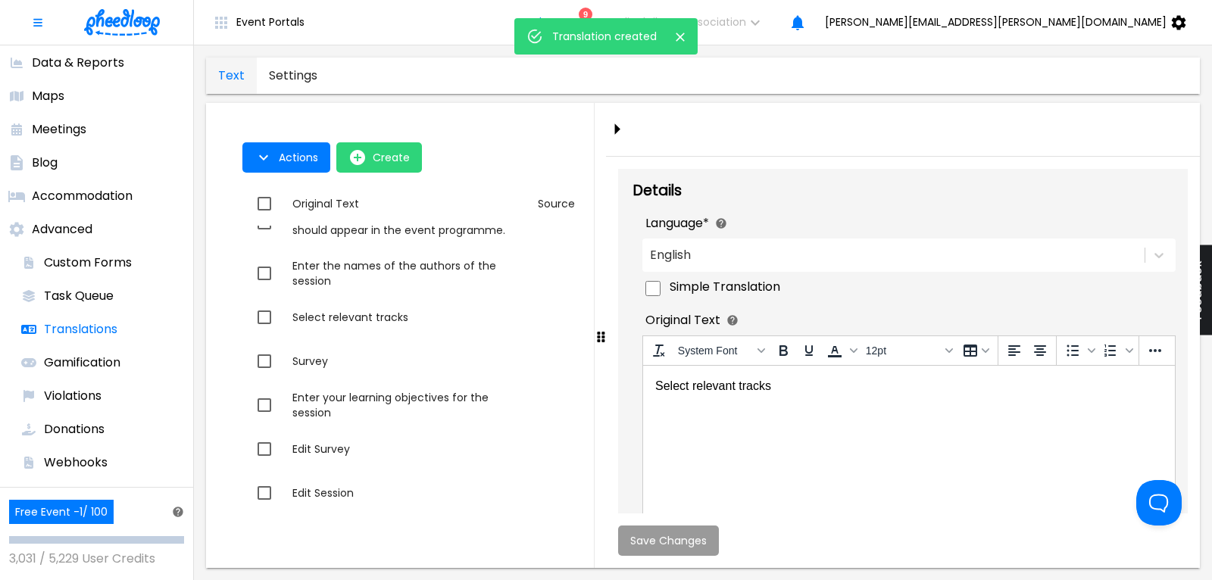
checkbox input "false"
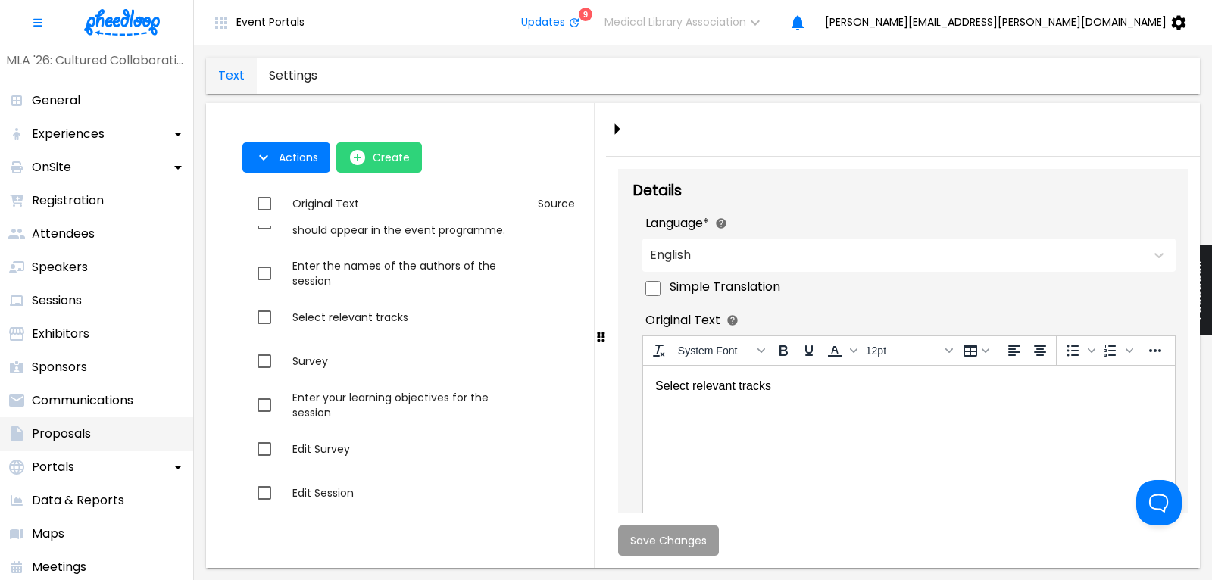
click at [74, 429] on p "Proposals" at bounding box center [61, 434] width 59 height 18
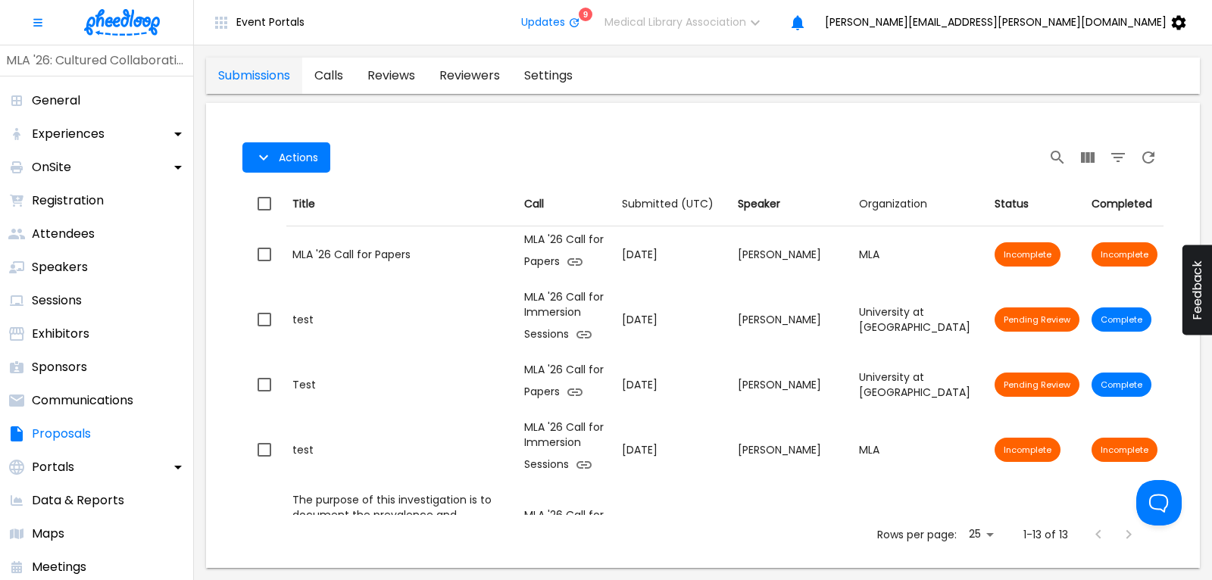
click at [333, 69] on link "calls" at bounding box center [328, 76] width 53 height 36
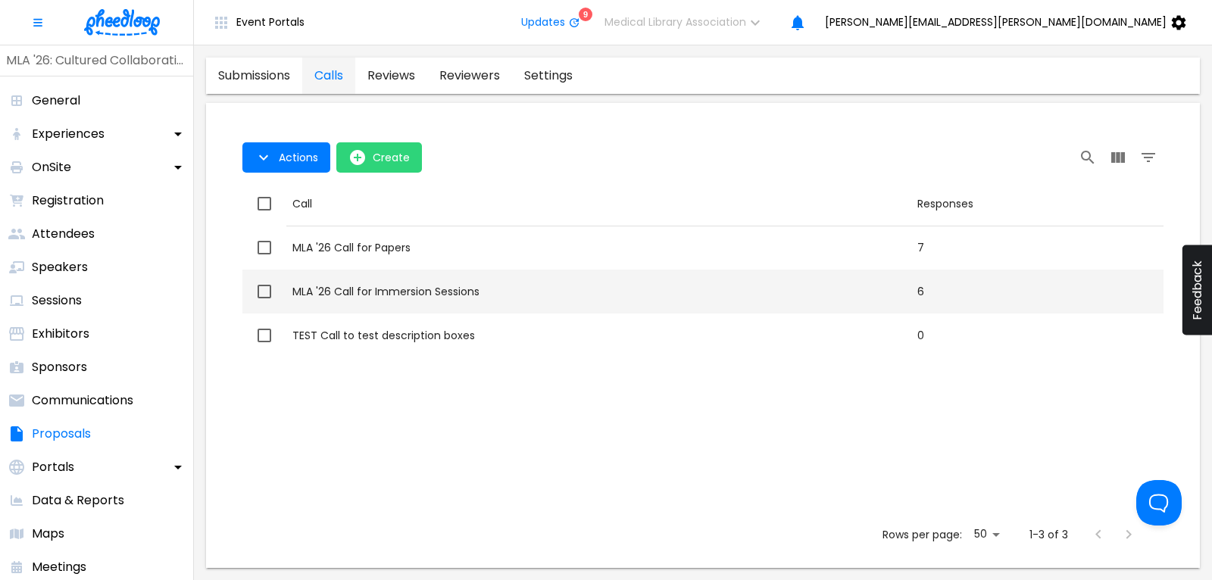
click at [373, 281] on td "Call MLA '26 Call for Immersion Sessions" at bounding box center [598, 292] width 625 height 44
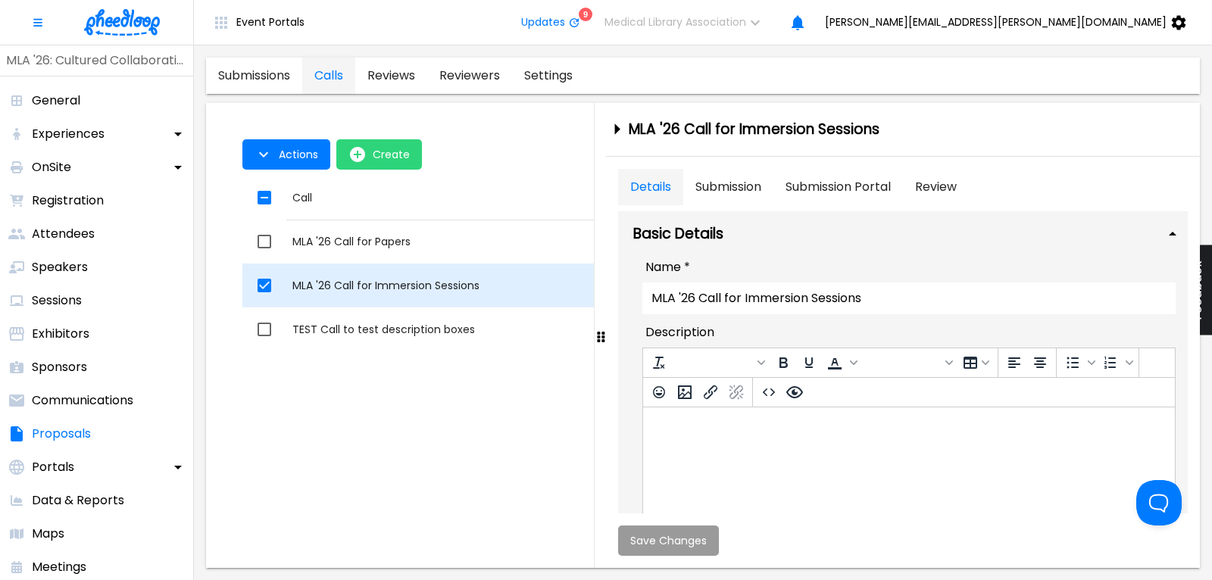
checkbox input "true"
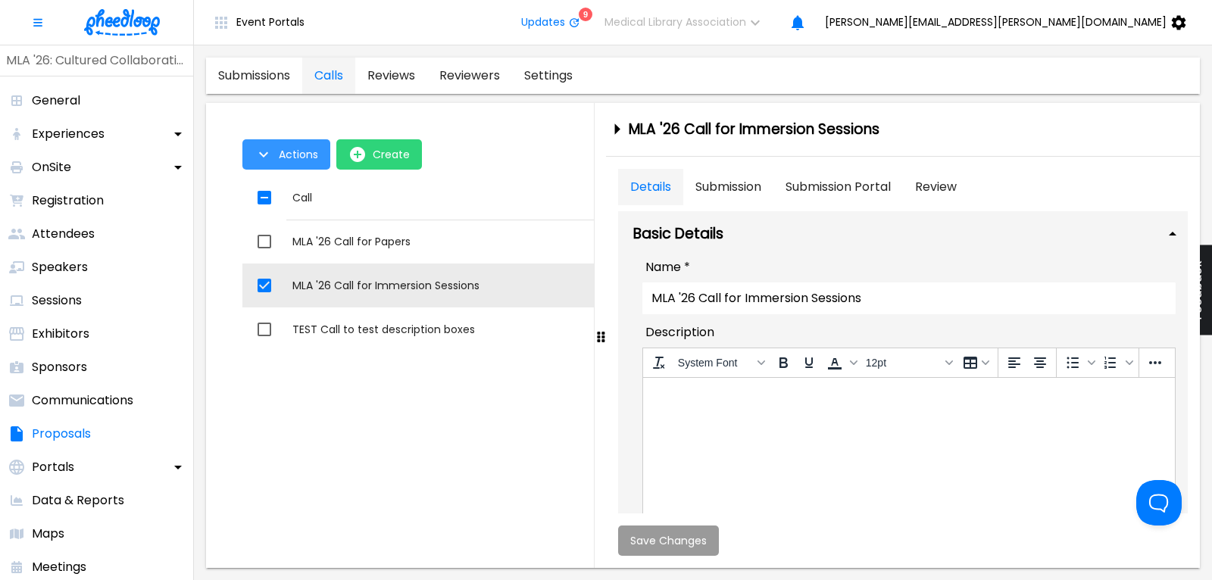
click at [290, 149] on span "Actions" at bounding box center [298, 154] width 39 height 12
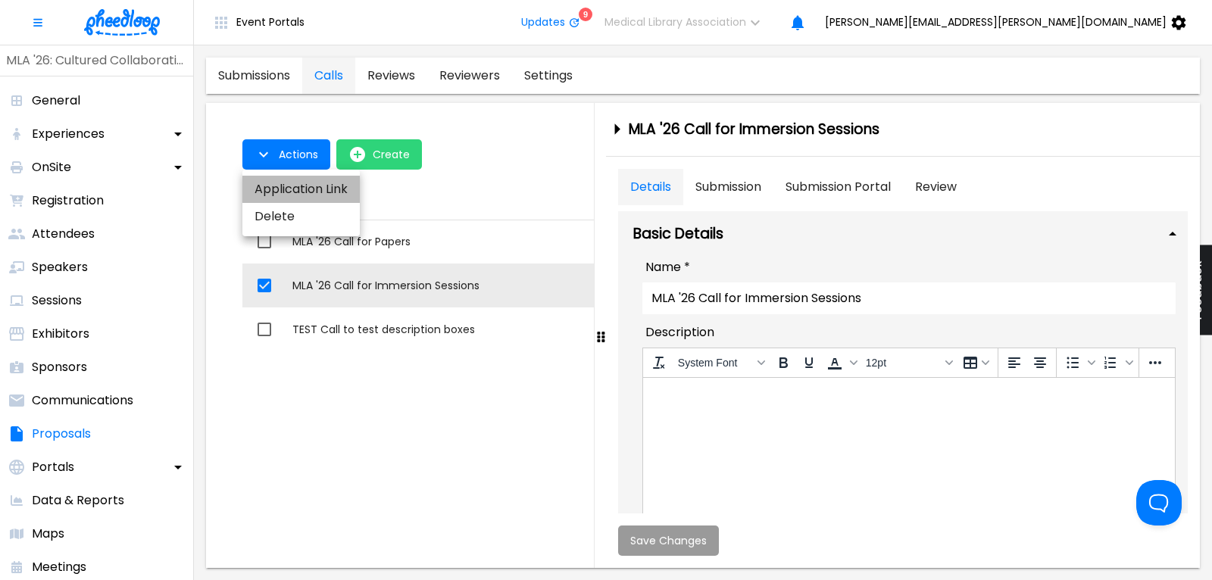
click at [294, 183] on li "Application Link" at bounding box center [300, 189] width 117 height 27
click at [726, 191] on div at bounding box center [606, 290] width 1212 height 580
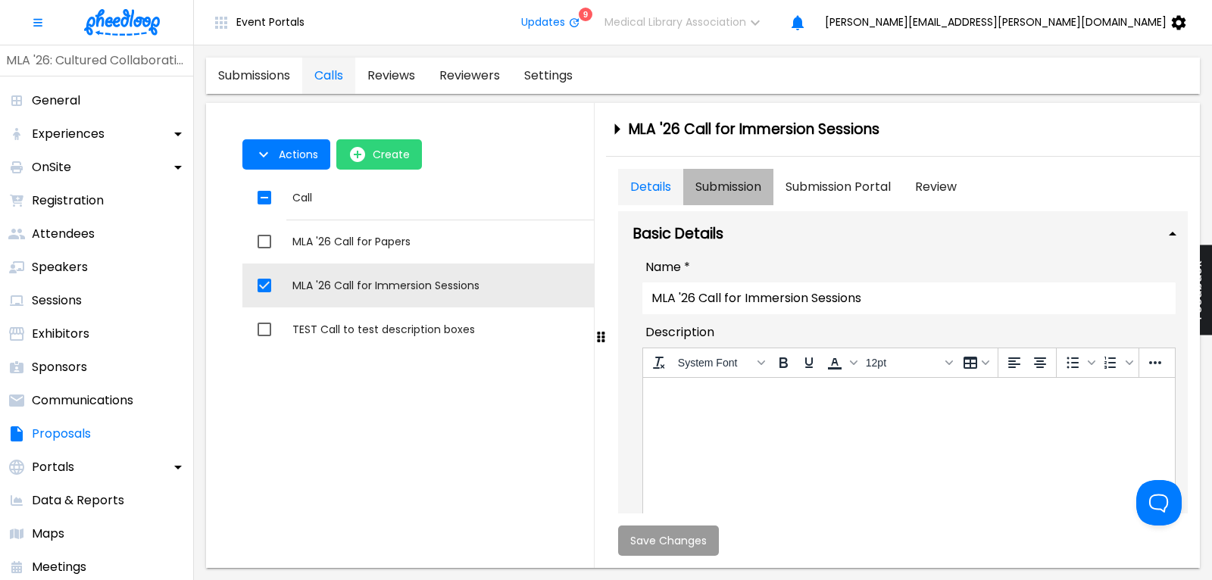
click at [726, 186] on button "Submission" at bounding box center [728, 187] width 90 height 36
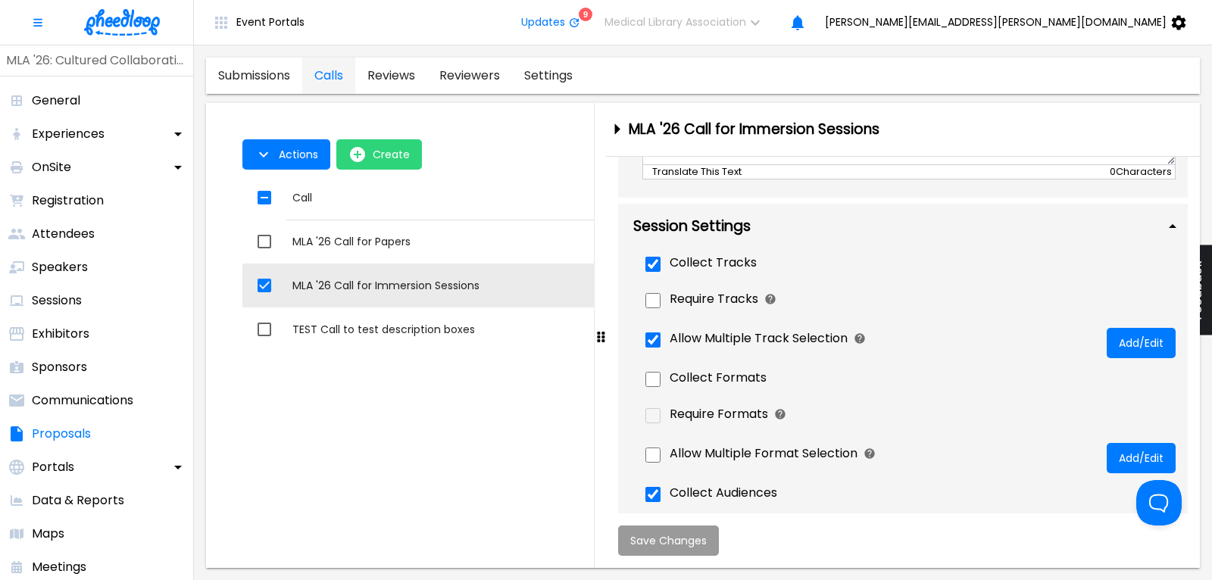
scroll to position [613, 0]
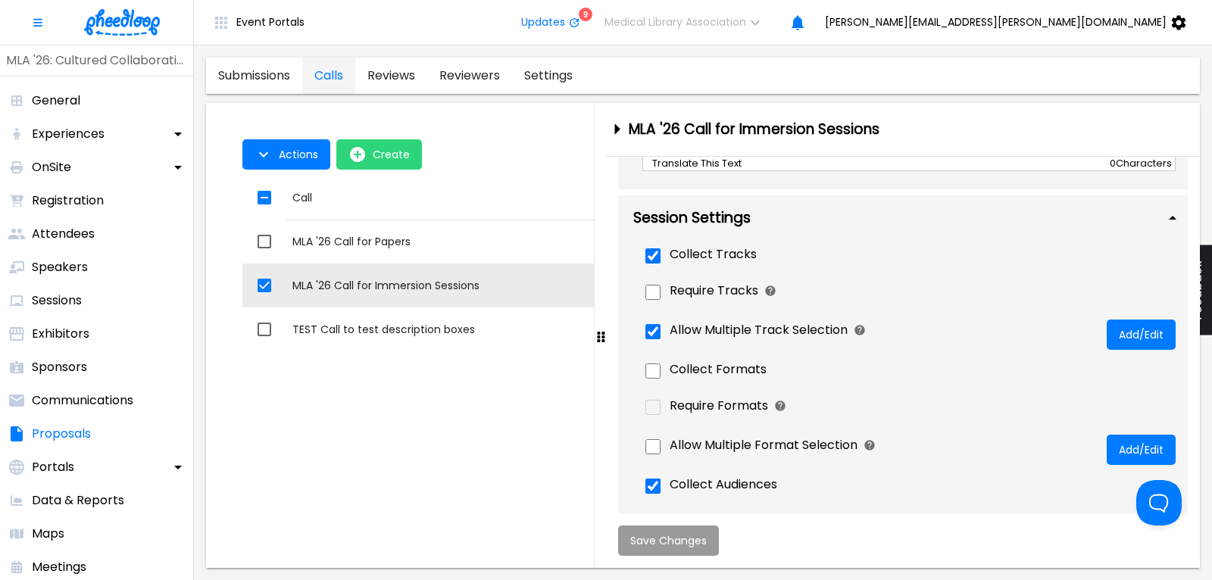
click at [652, 332] on input "Allow Multiple Track Selection" at bounding box center [652, 331] width 15 height 15
checkbox input "false"
click at [685, 542] on span "Save Changes" at bounding box center [668, 541] width 76 height 12
click at [58, 435] on p "Proposals" at bounding box center [61, 434] width 59 height 18
